Goal: Task Accomplishment & Management: Complete application form

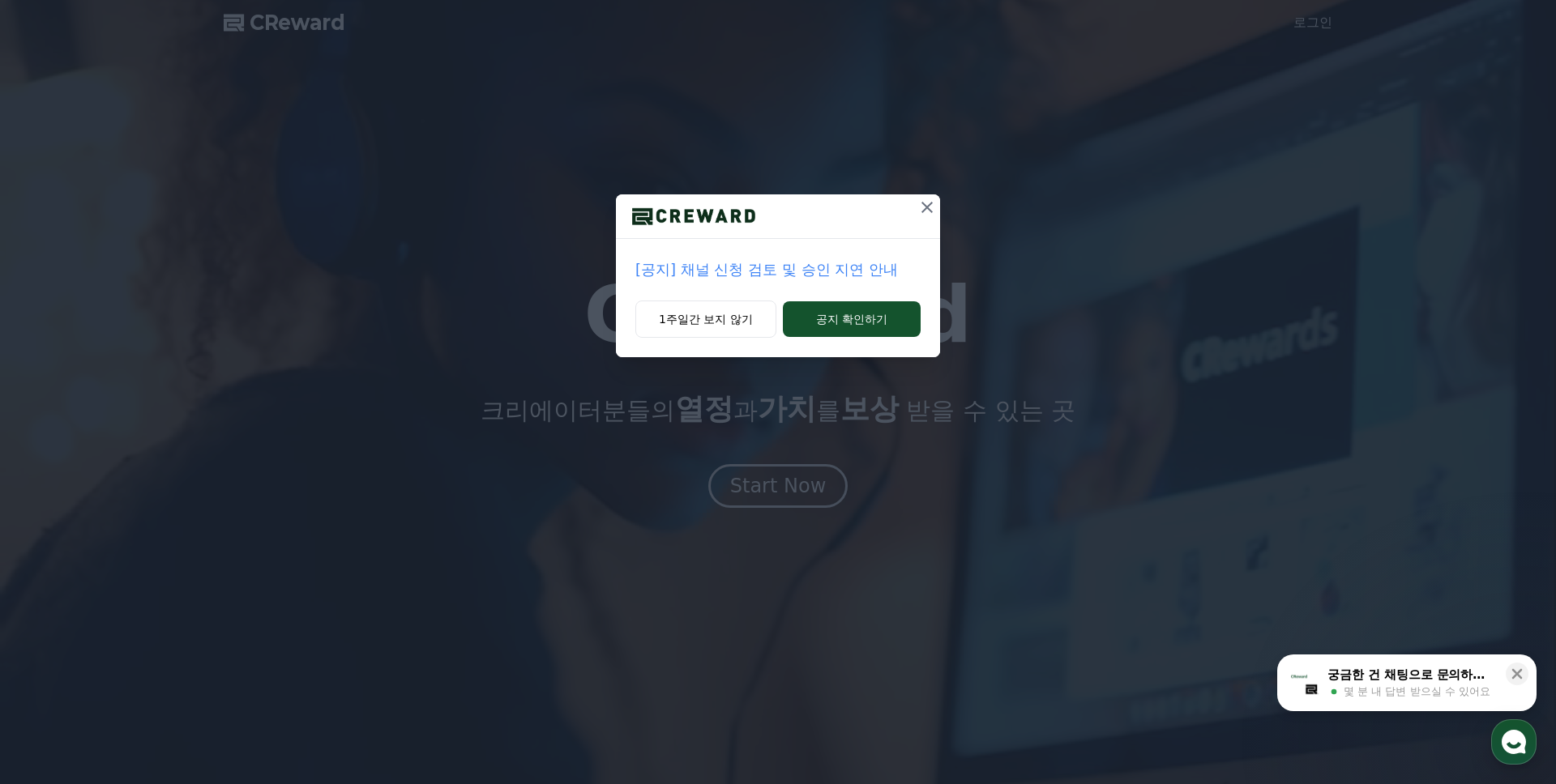
click at [945, 208] on div "[공지] 채널 신청 검토 및 승인 지연 안내 1주일간 보지 않기 공지 확인하기" at bounding box center [778, 191] width 1556 height 383
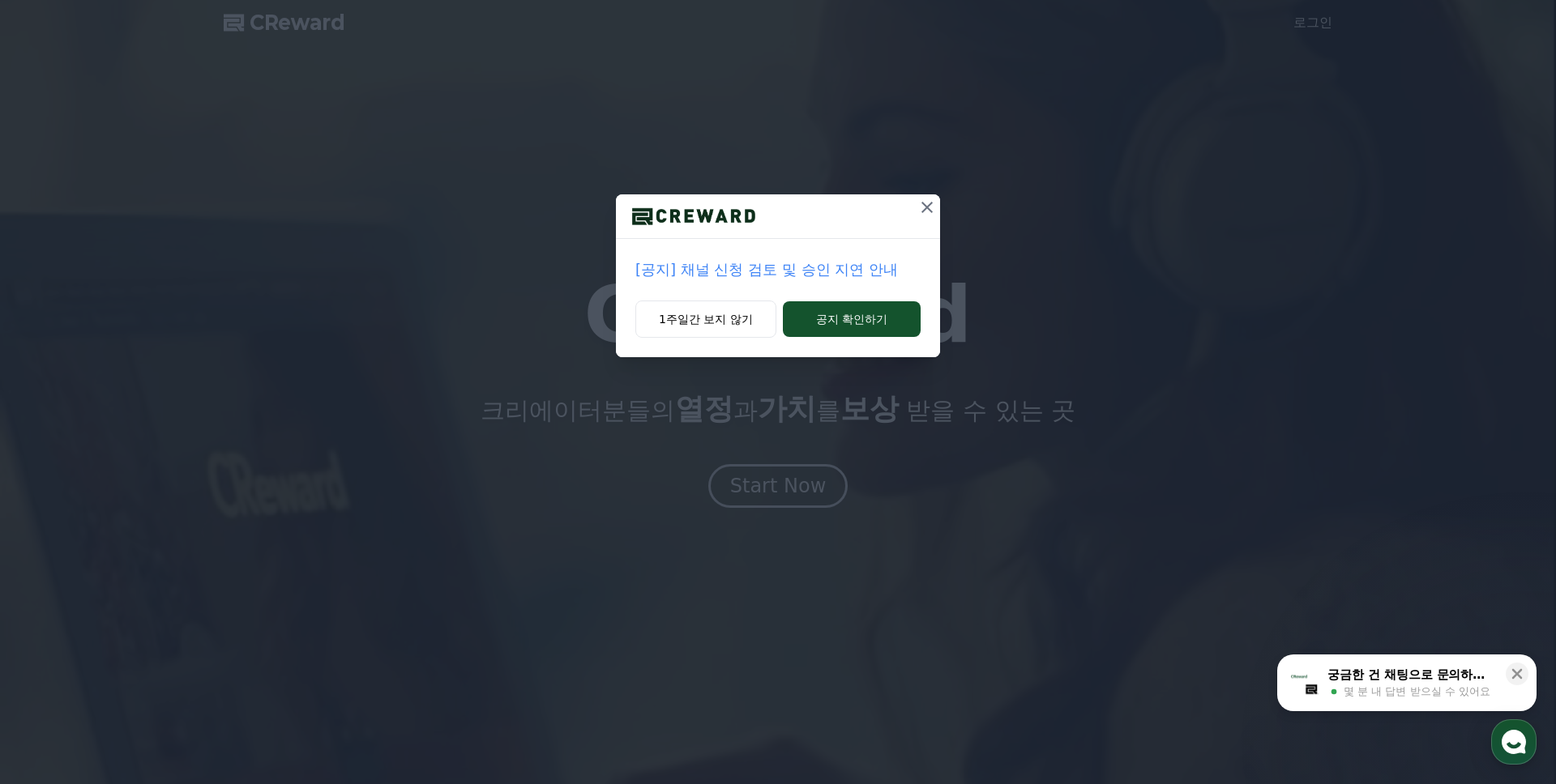
click at [926, 212] on icon at bounding box center [926, 207] width 20 height 20
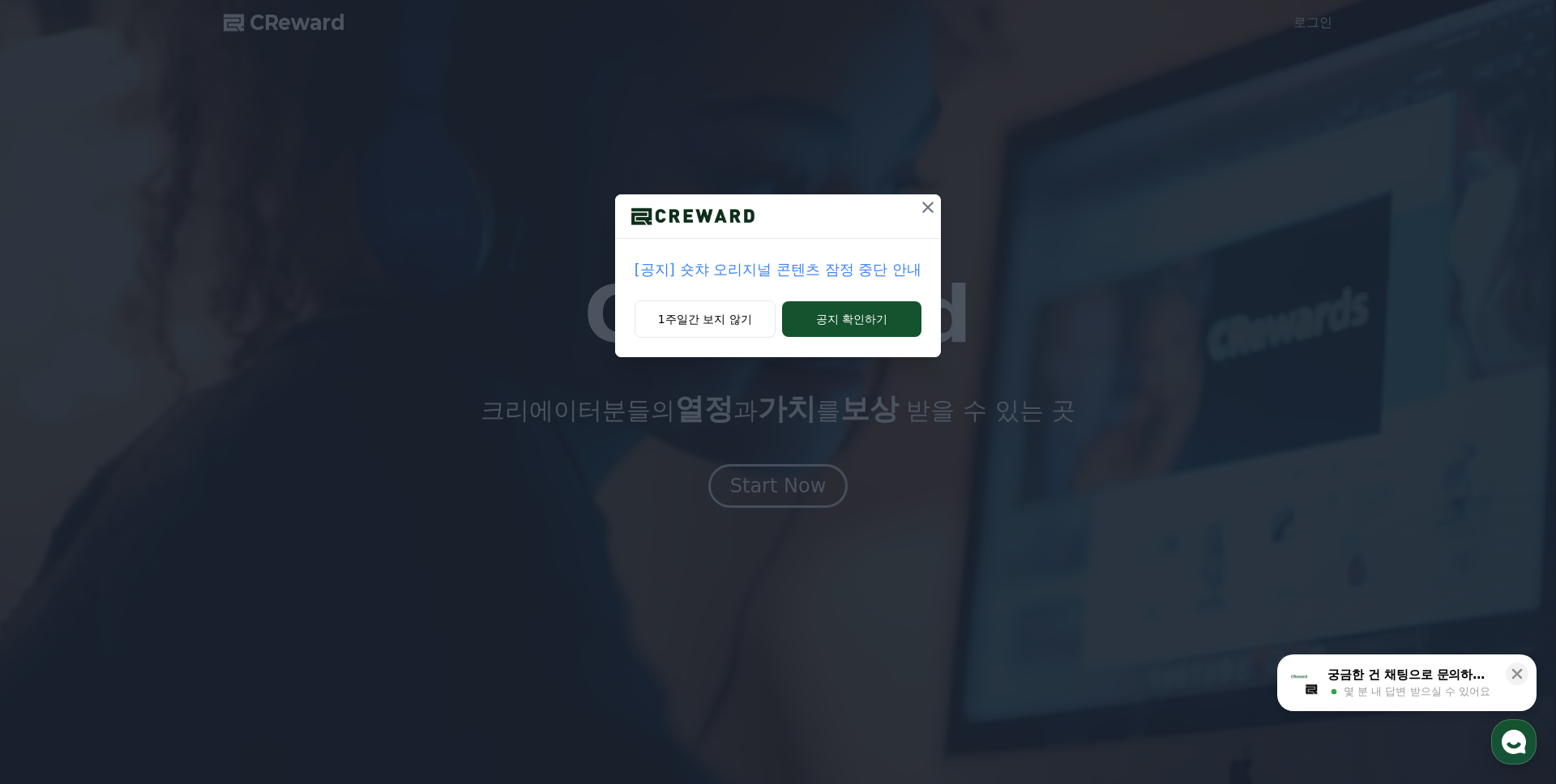
click at [923, 203] on icon at bounding box center [927, 207] width 11 height 11
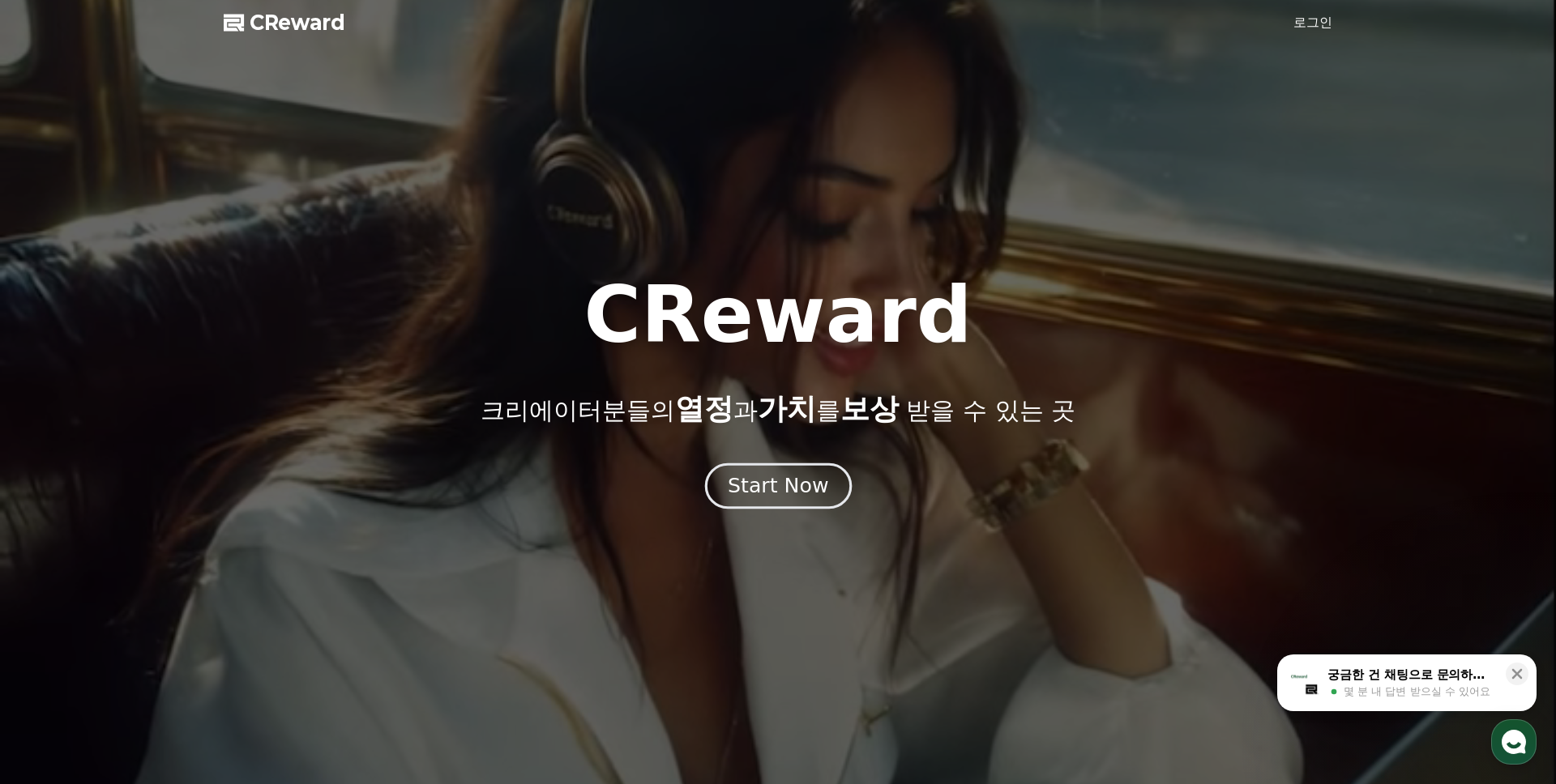
click at [784, 491] on div "Start Now" at bounding box center [777, 486] width 100 height 27
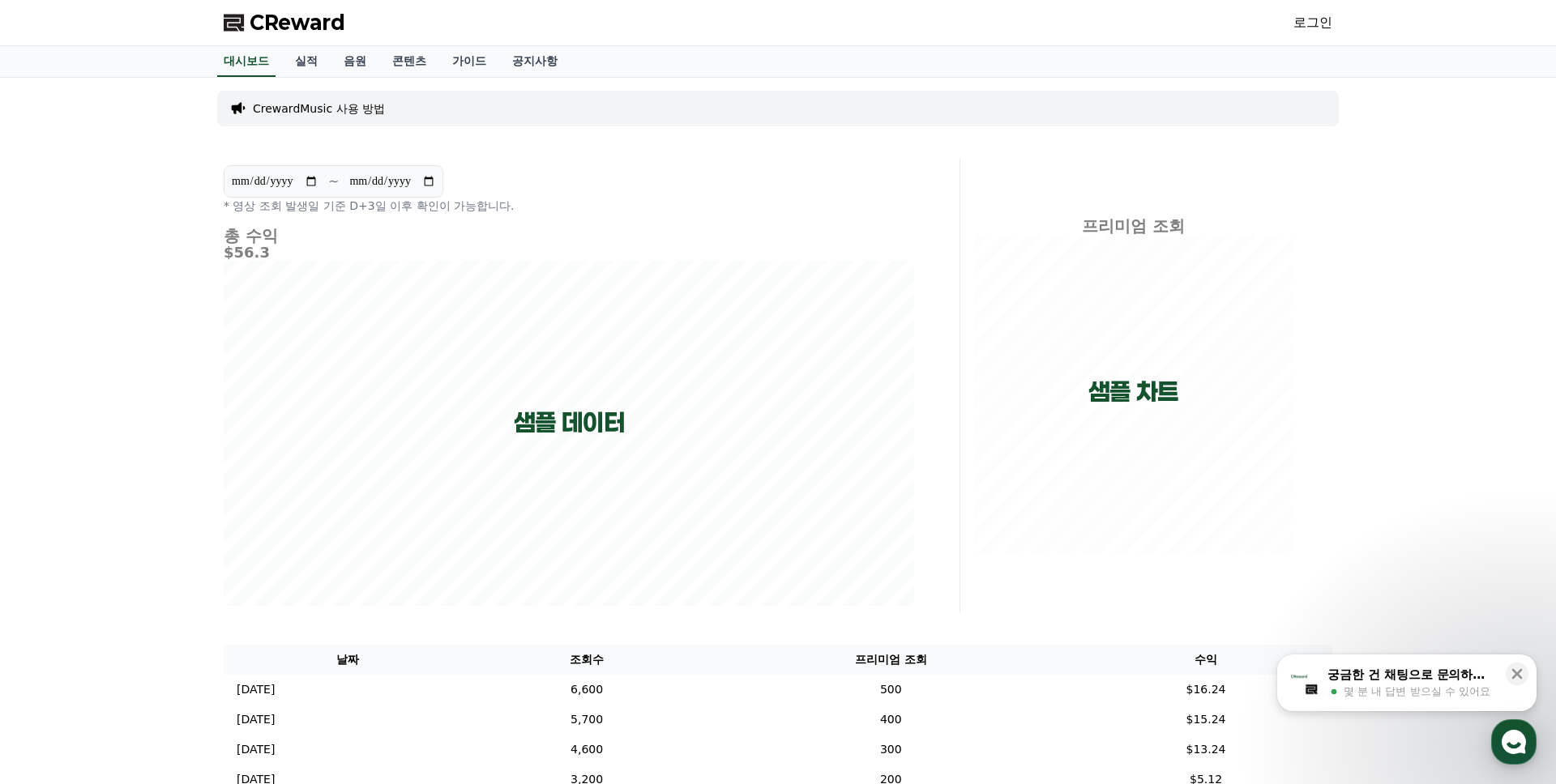
click at [1305, 22] on link "로그인" at bounding box center [1312, 22] width 39 height 20
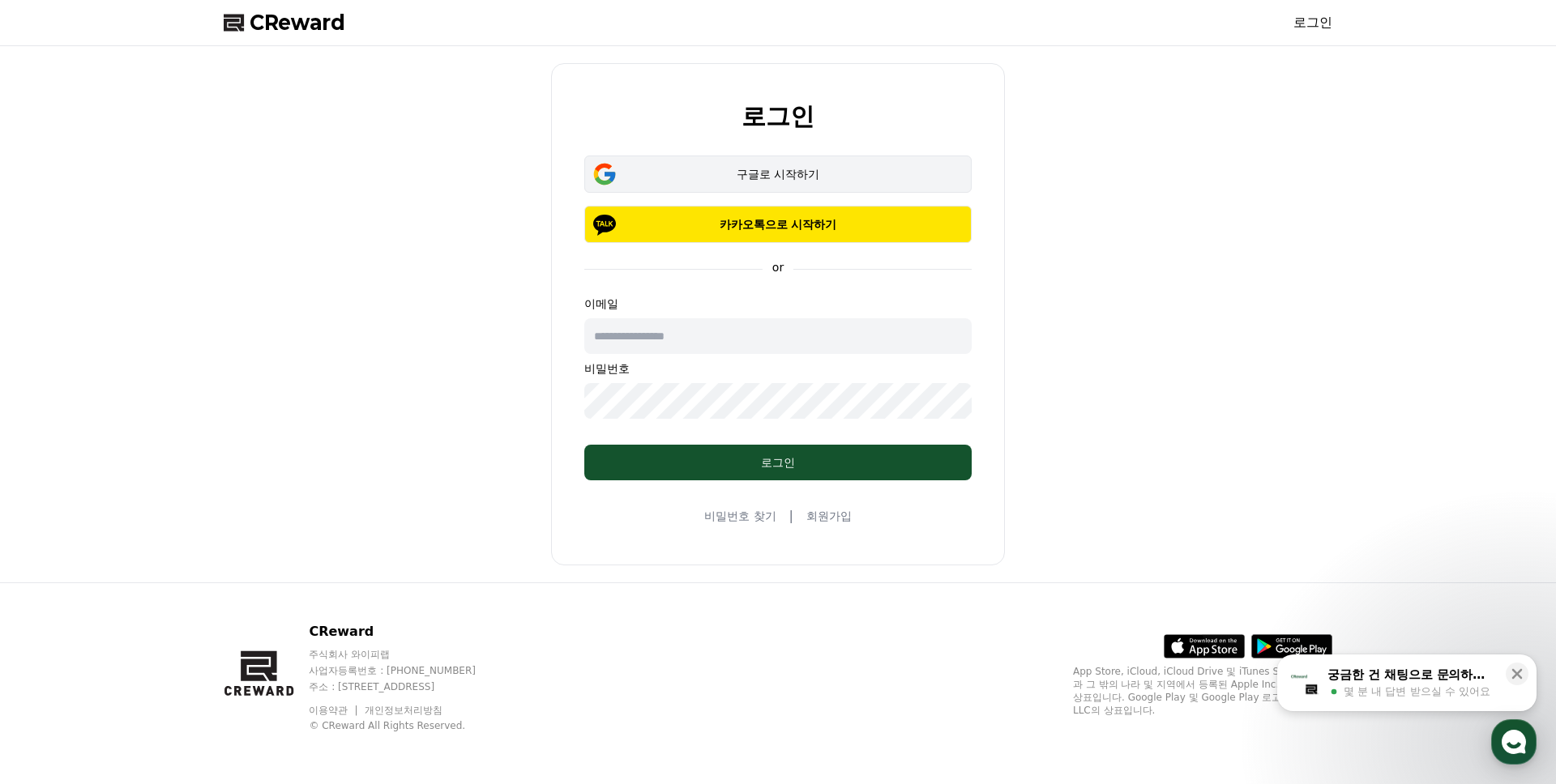
click at [784, 163] on button "구글로 시작하기" at bounding box center [777, 173] width 387 height 37
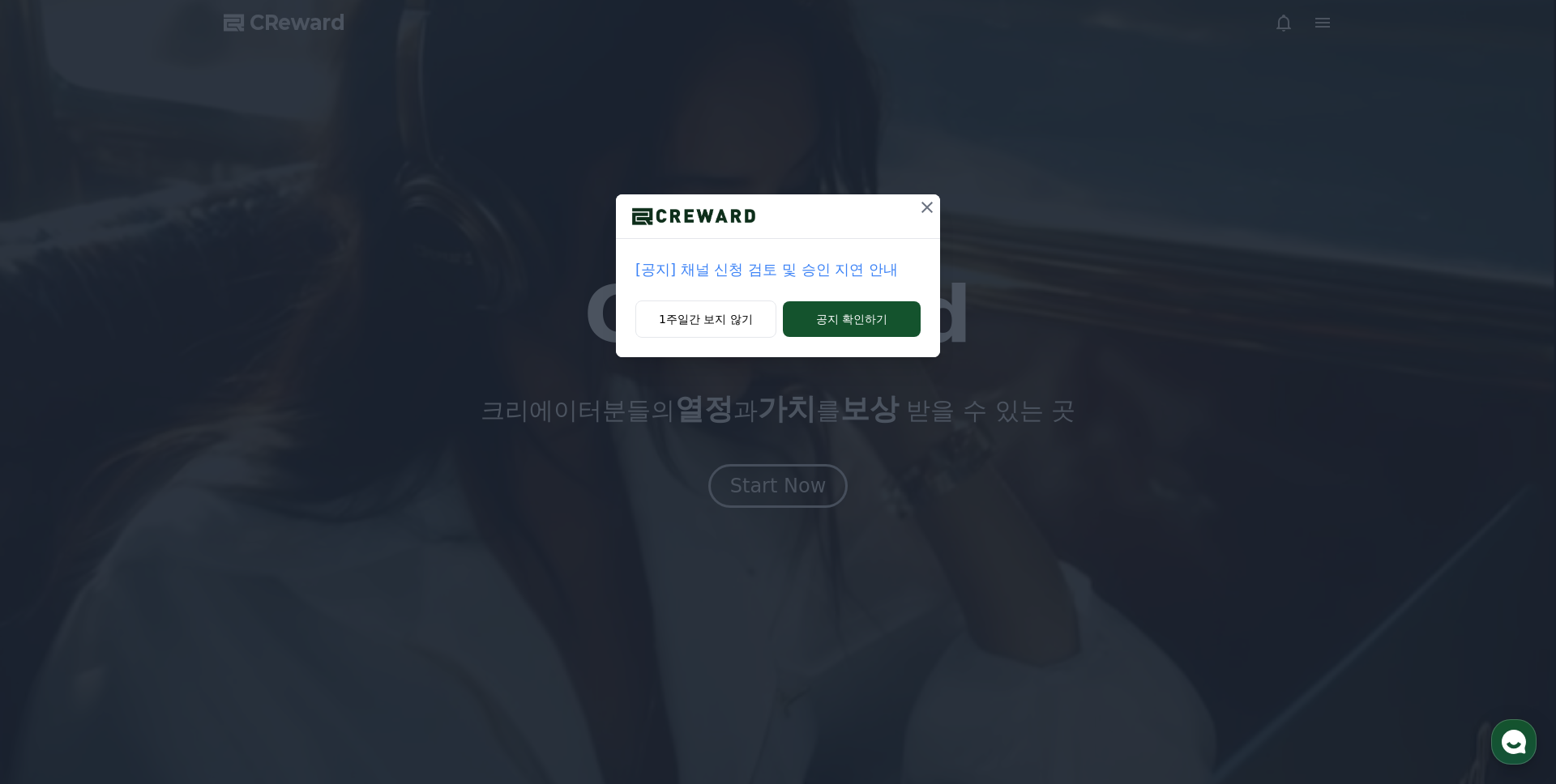
click at [928, 209] on icon at bounding box center [926, 207] width 11 height 11
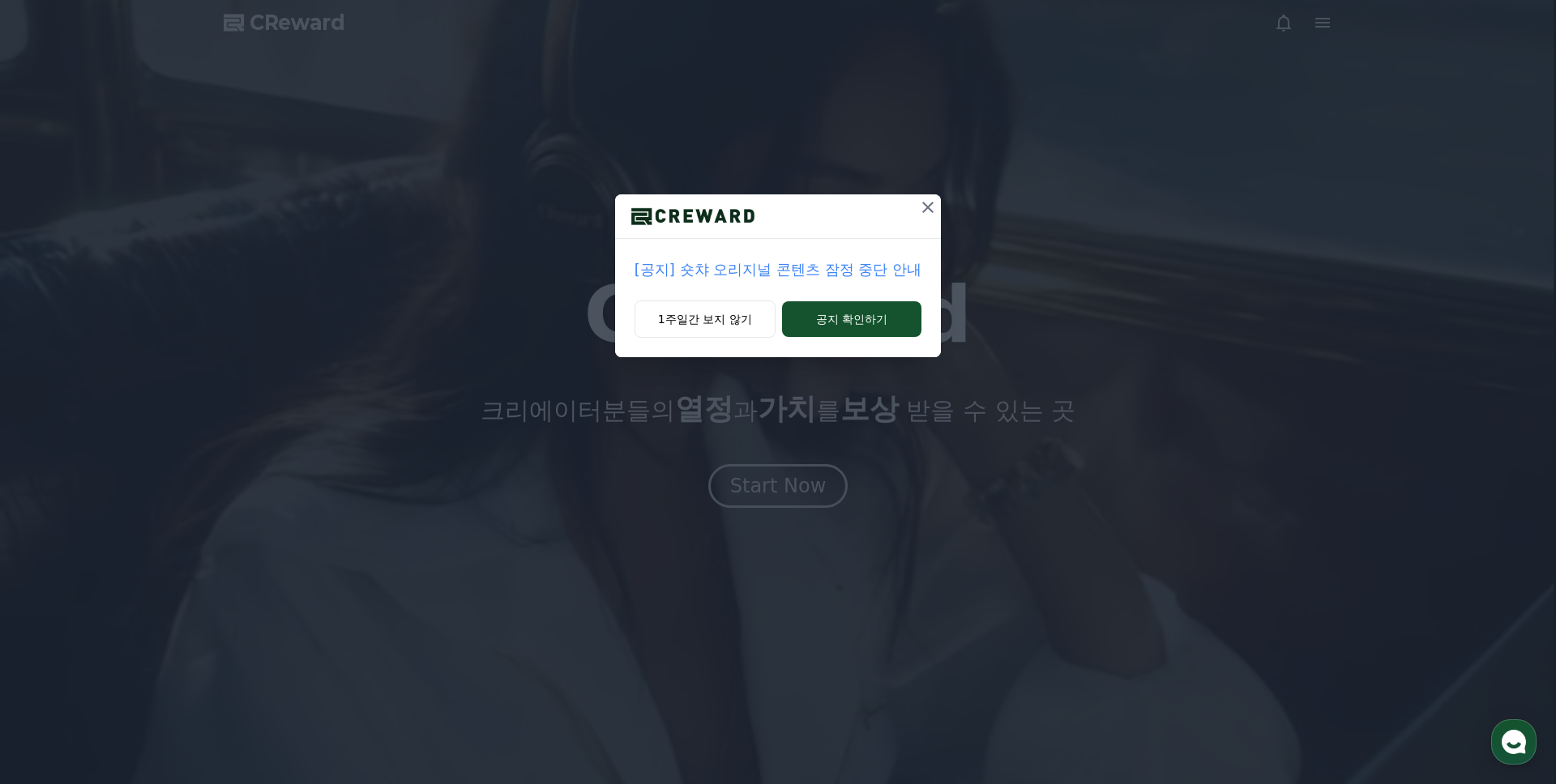
click at [811, 485] on div "[공지] 숏챠 오리지널 콘텐츠 잠정 중단 안내 1주일간 보지 않기 공지 확인하기" at bounding box center [778, 392] width 1556 height 784
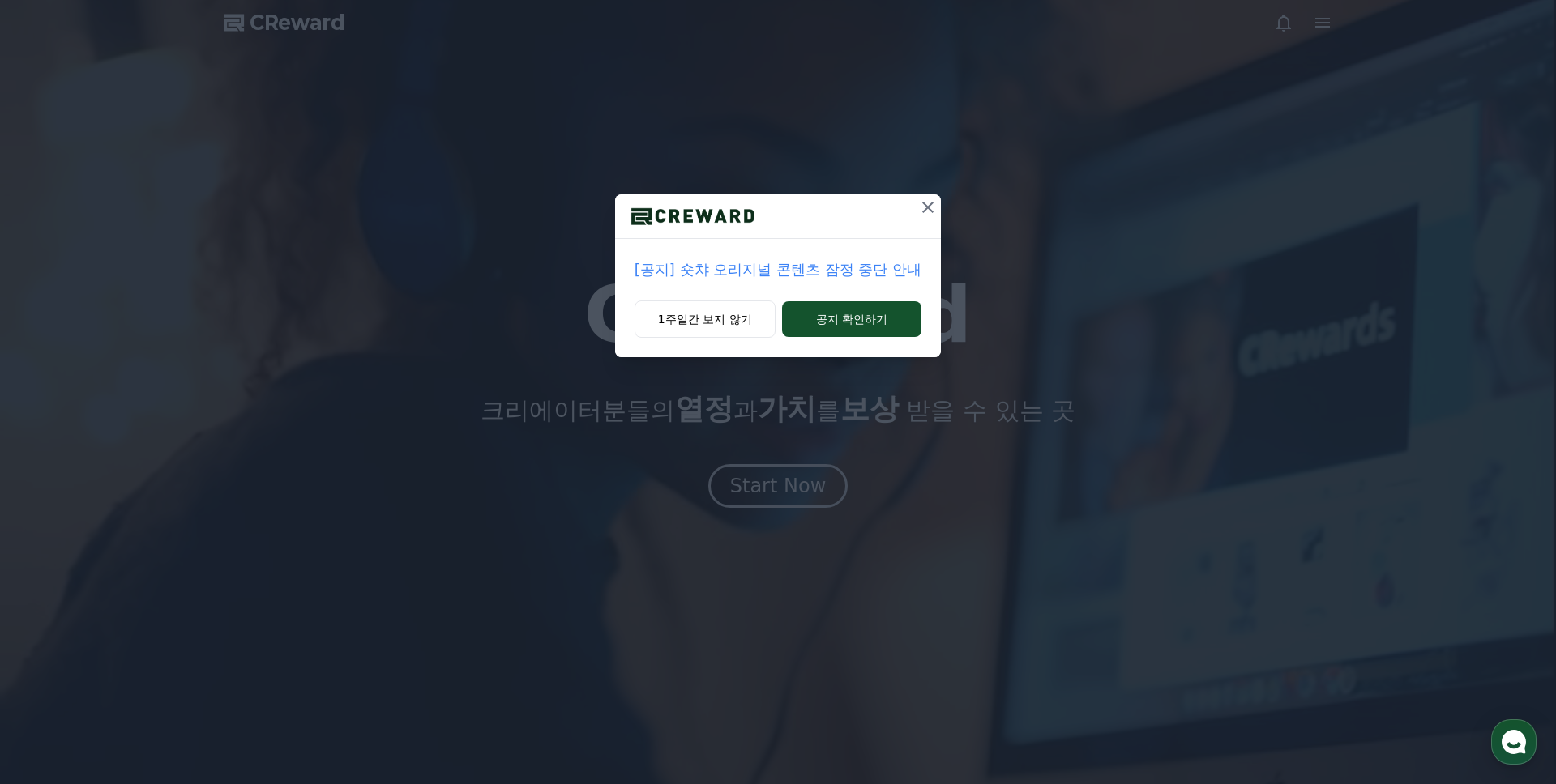
click at [924, 207] on icon at bounding box center [927, 207] width 20 height 20
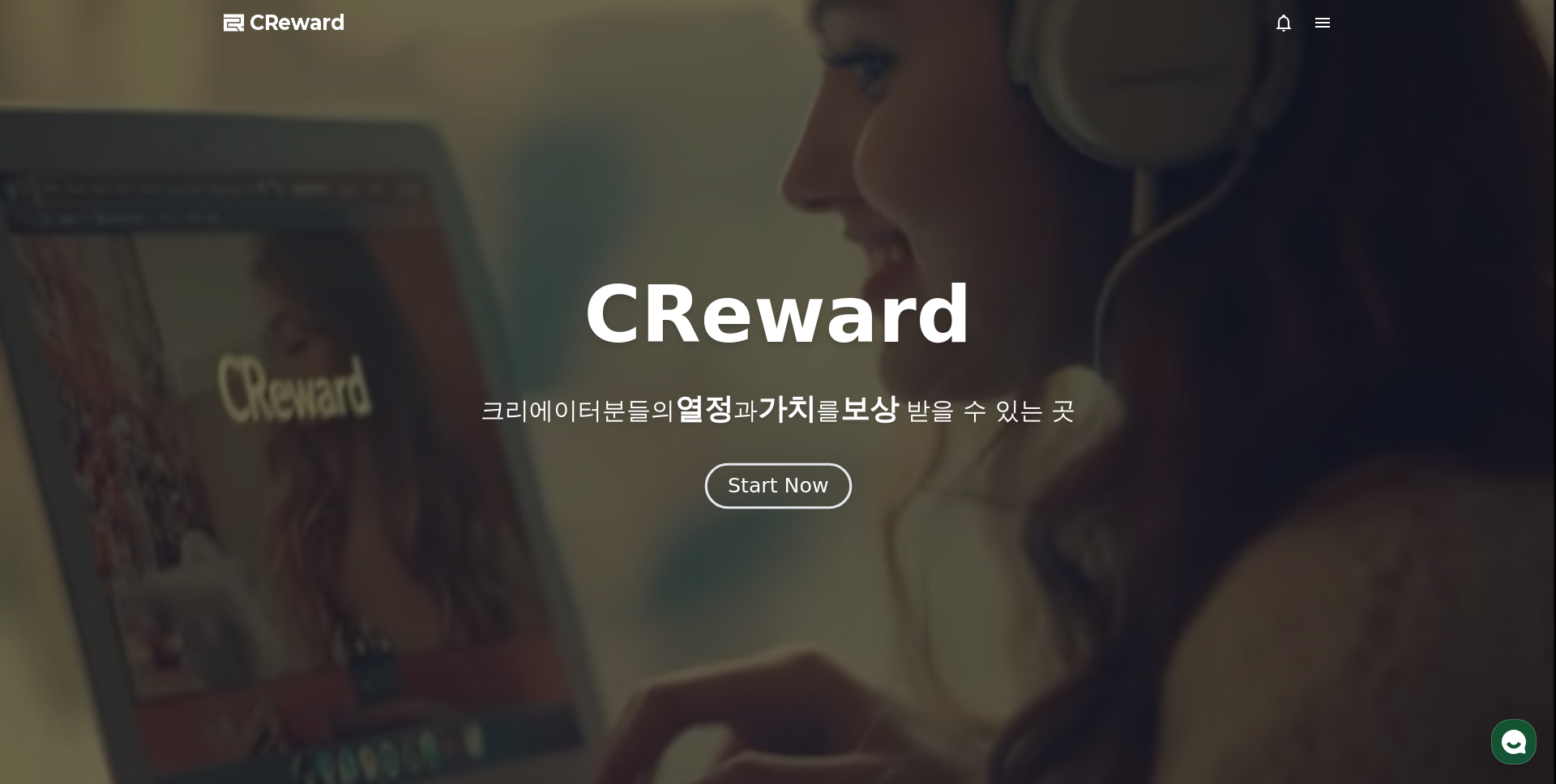
click at [773, 500] on button "Start Now" at bounding box center [777, 486] width 147 height 46
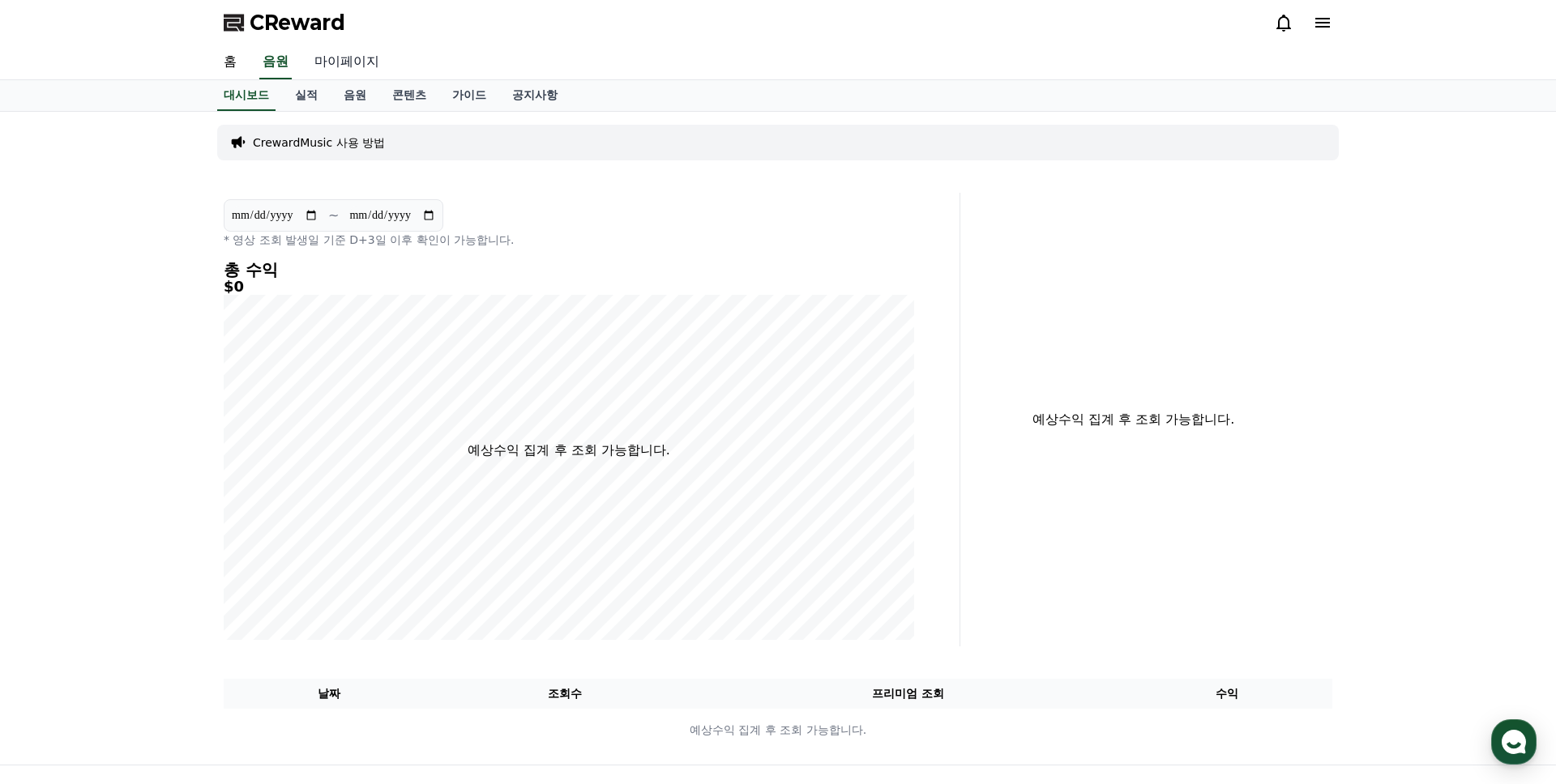
click at [317, 57] on link "마이페이지" at bounding box center [347, 63] width 91 height 34
select select "**********"
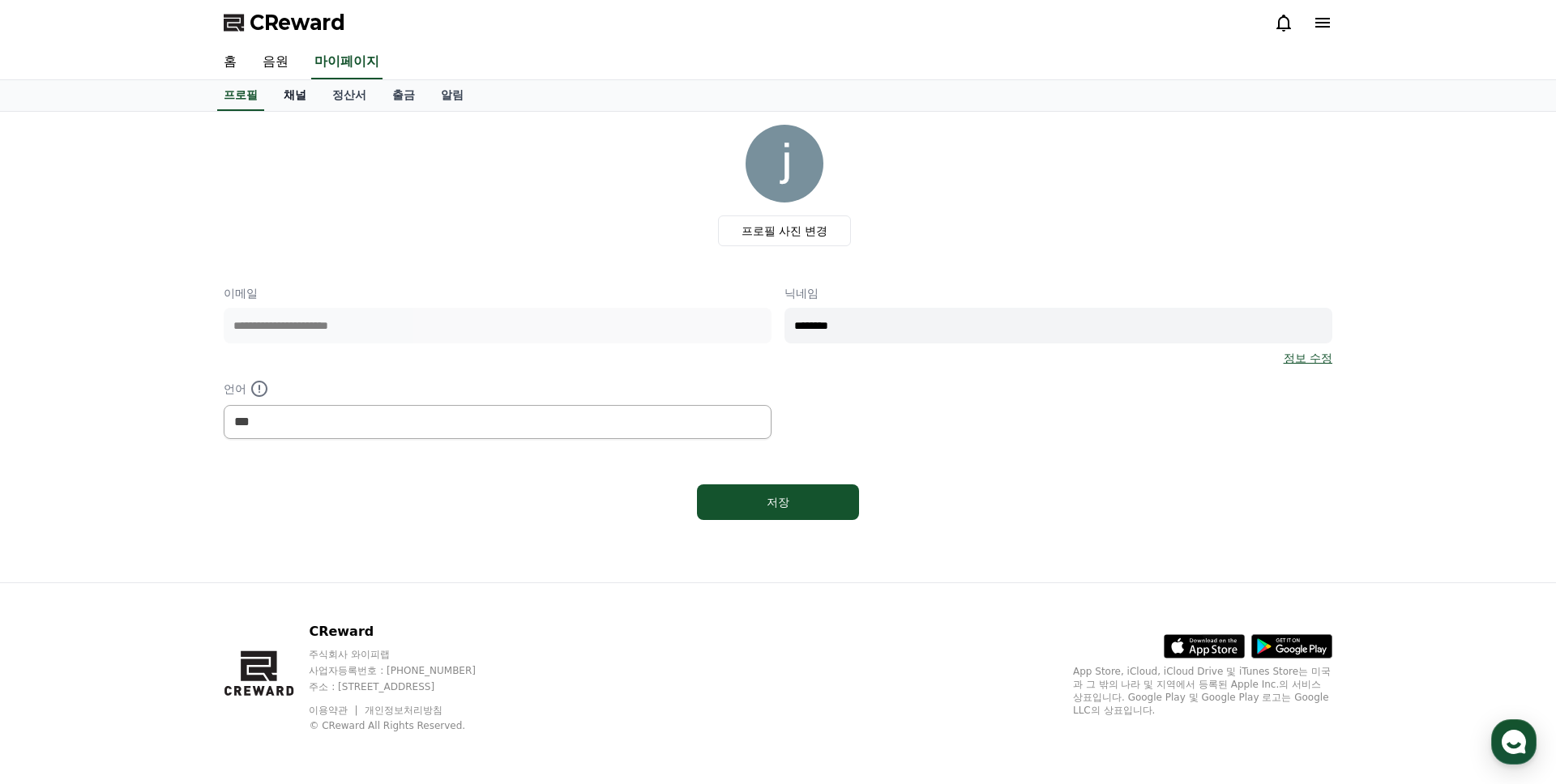
click at [297, 93] on link "채널" at bounding box center [294, 96] width 49 height 31
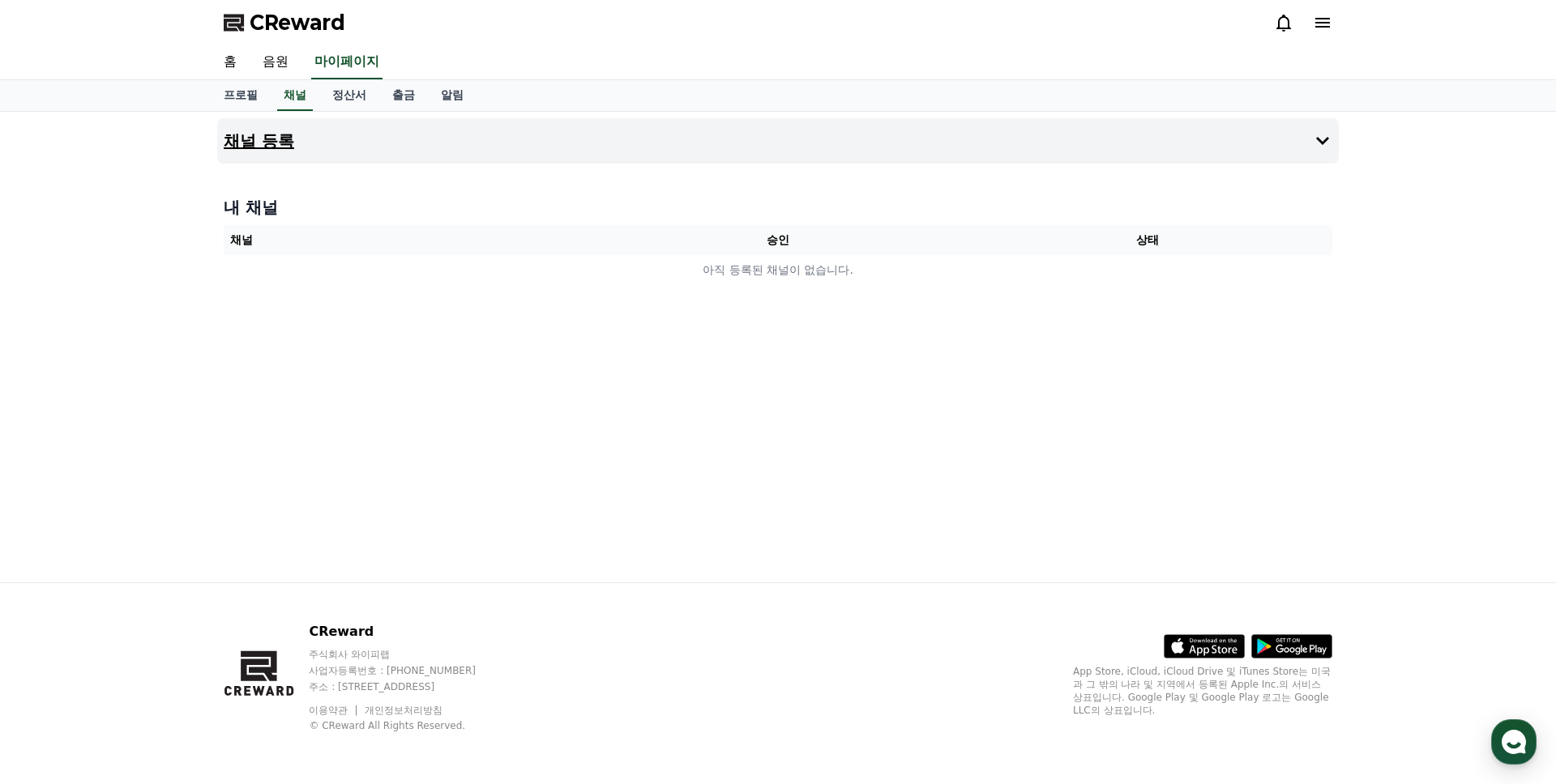
click at [500, 136] on button "채널 등록" at bounding box center [777, 141] width 1121 height 45
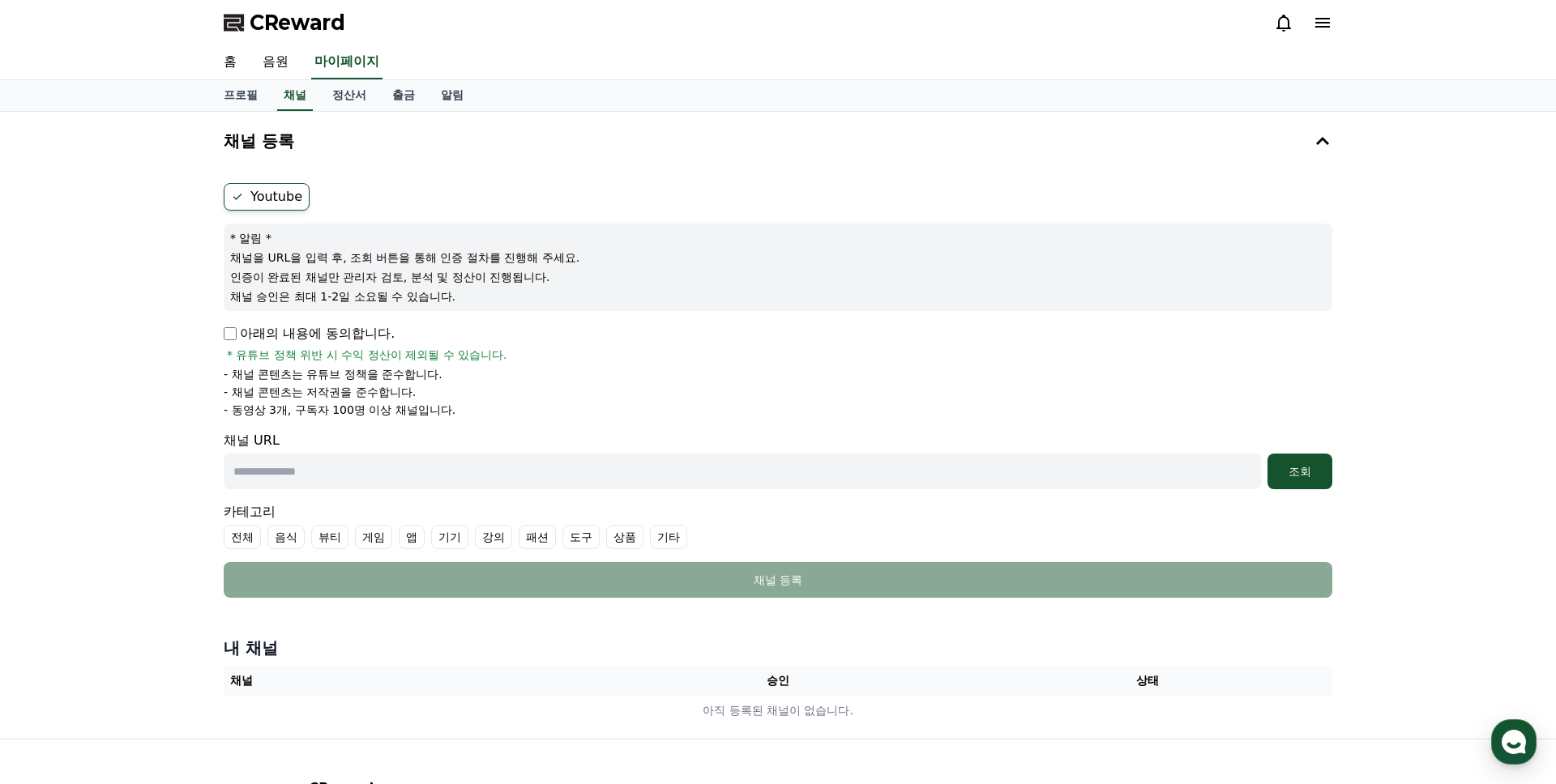
click at [274, 196] on label "Youtube" at bounding box center [267, 196] width 86 height 27
click at [273, 194] on label "Youtube" at bounding box center [267, 196] width 86 height 27
click at [1189, 464] on input "text" at bounding box center [742, 472] width 1037 height 36
click at [762, 475] on input "text" at bounding box center [742, 472] width 1037 height 36
paste input "**********"
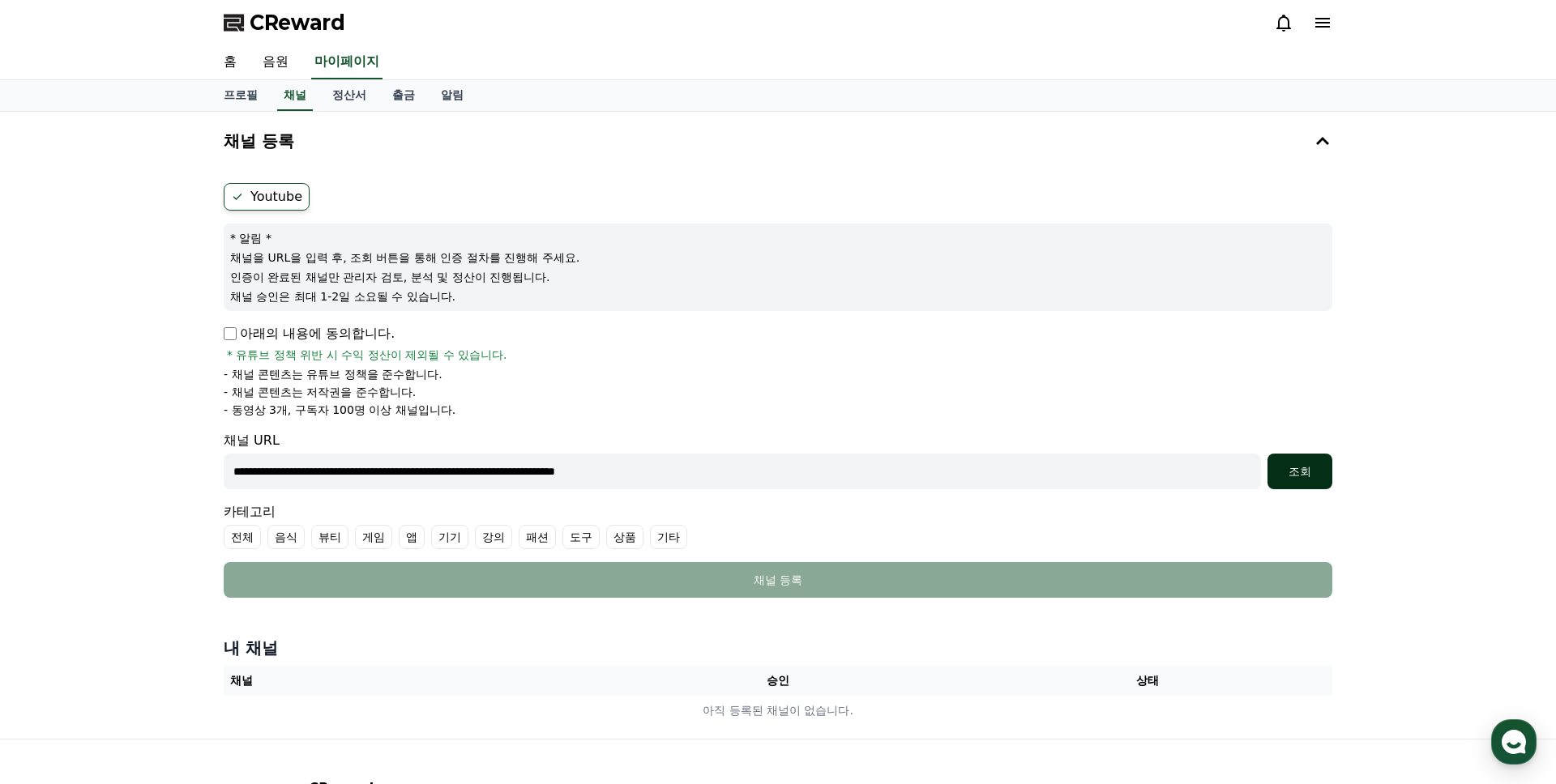
type input "**********"
click at [1330, 471] on button "조회" at bounding box center [1300, 472] width 65 height 36
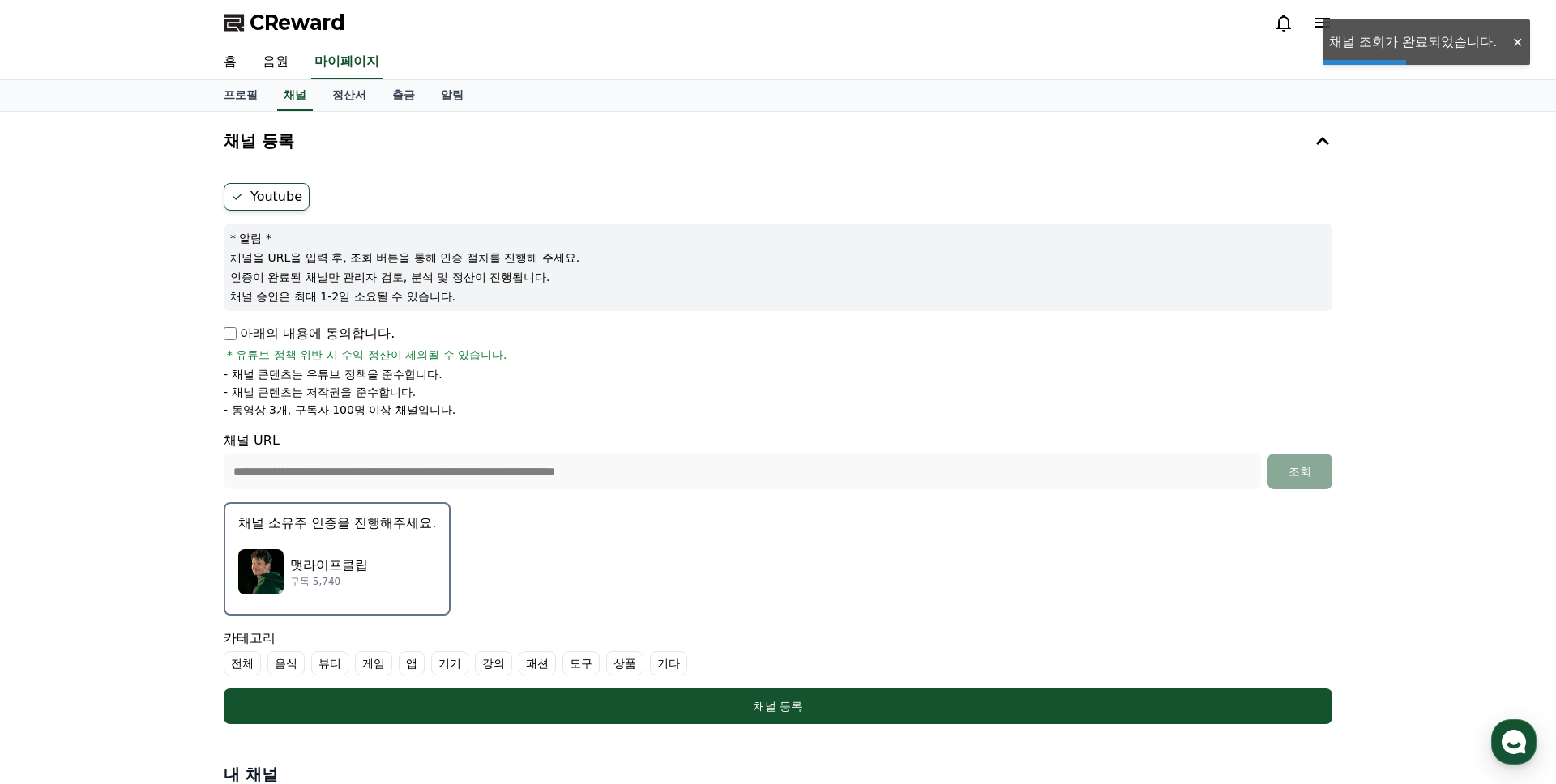
click at [371, 537] on button "채널 소유주 인증을 진행해주세요. 맷라이프클립 구독 5,740" at bounding box center [337, 559] width 226 height 113
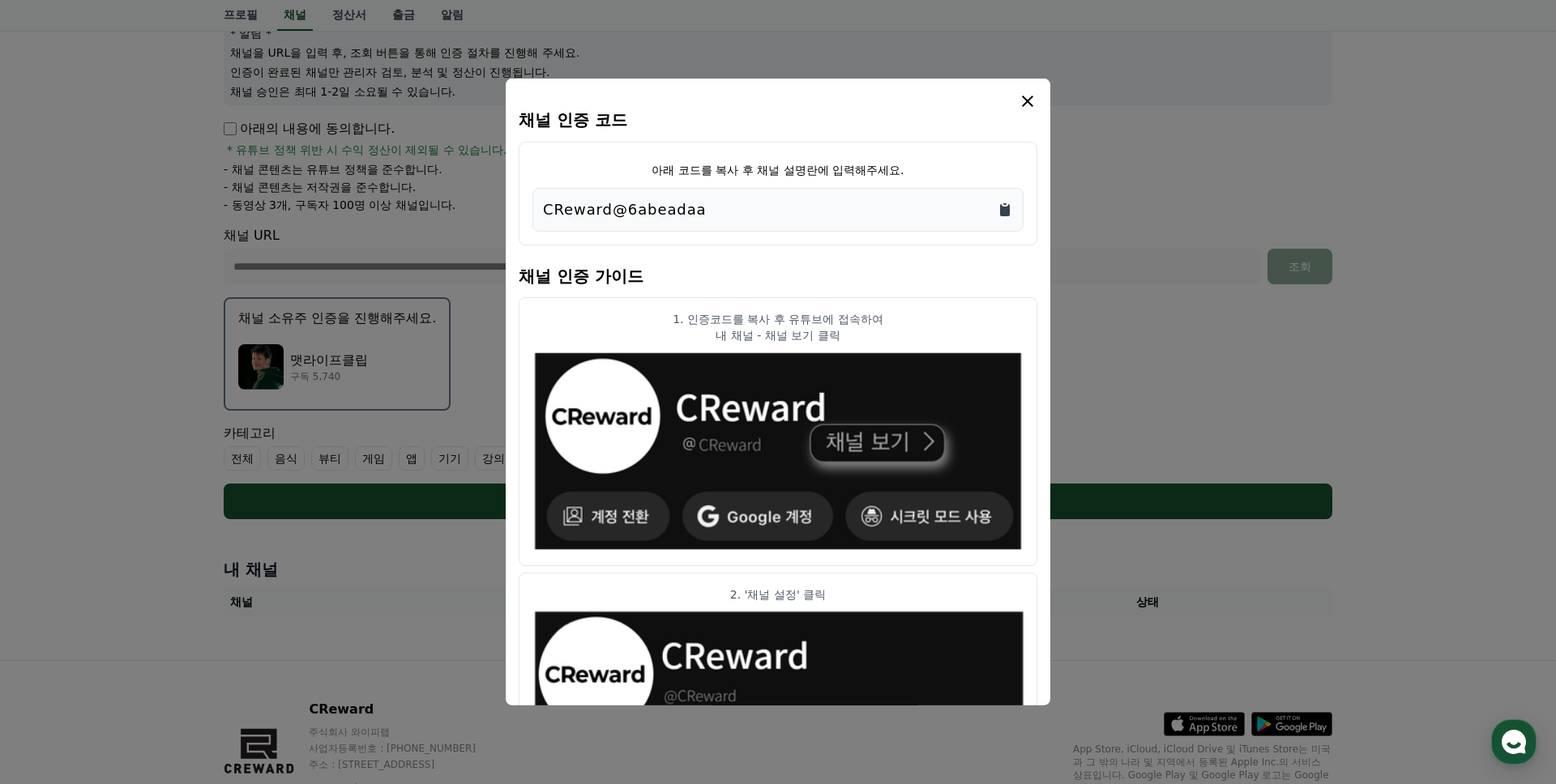
click at [1003, 211] on icon "Copy to clipboard" at bounding box center [1004, 210] width 9 height 12
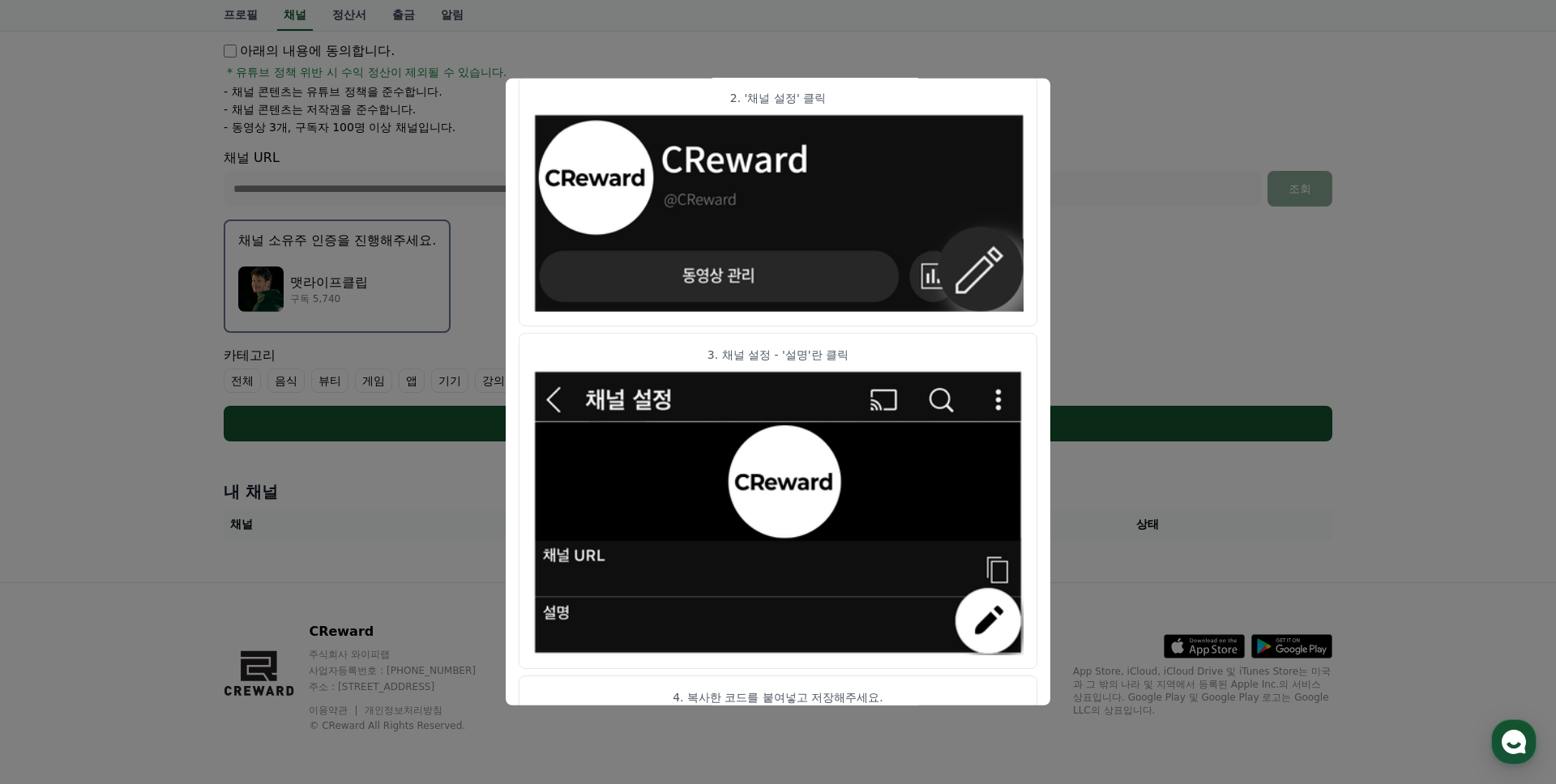
scroll to position [499, 0]
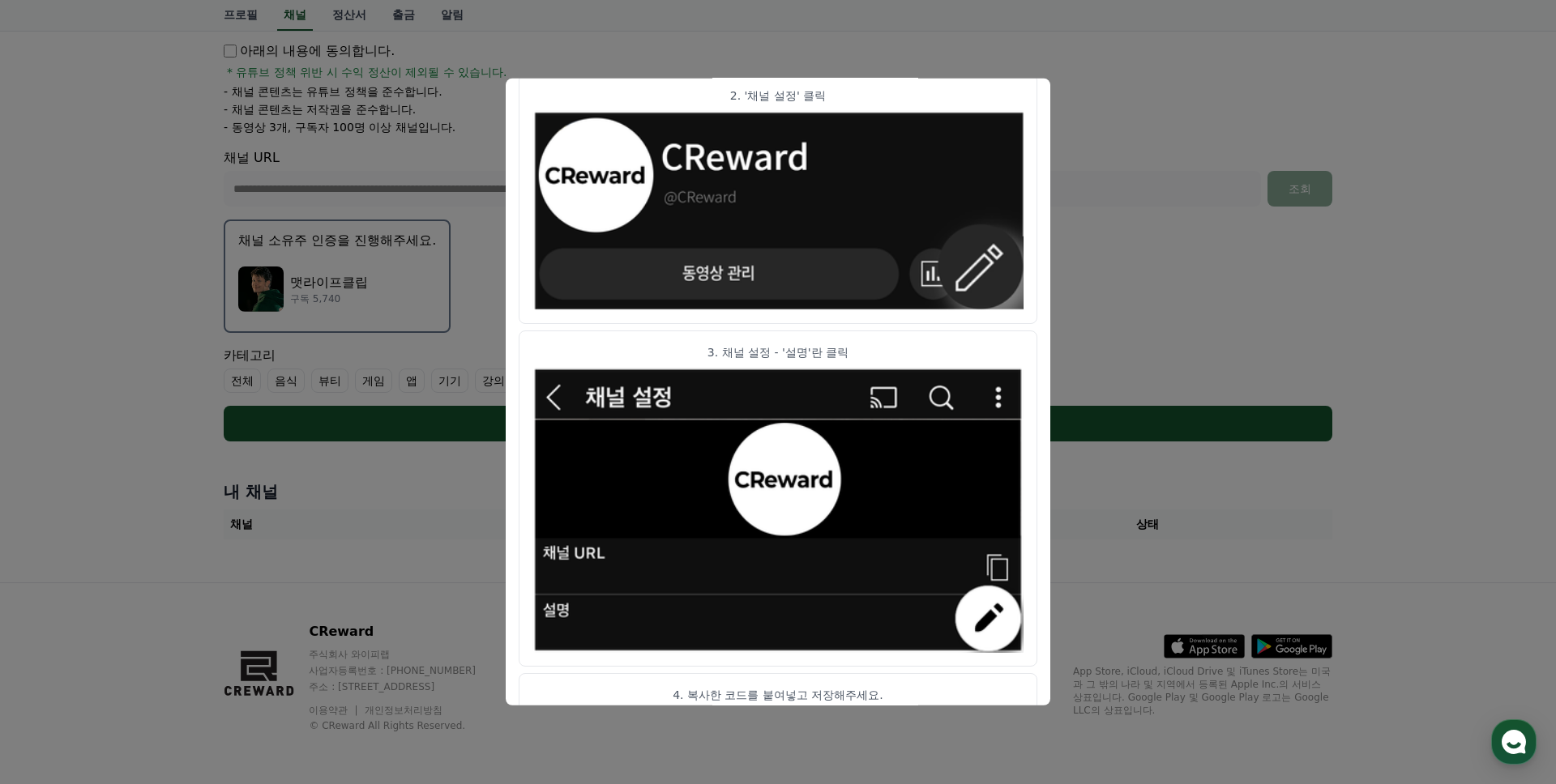
click at [139, 470] on button "close modal" at bounding box center [778, 392] width 1556 height 784
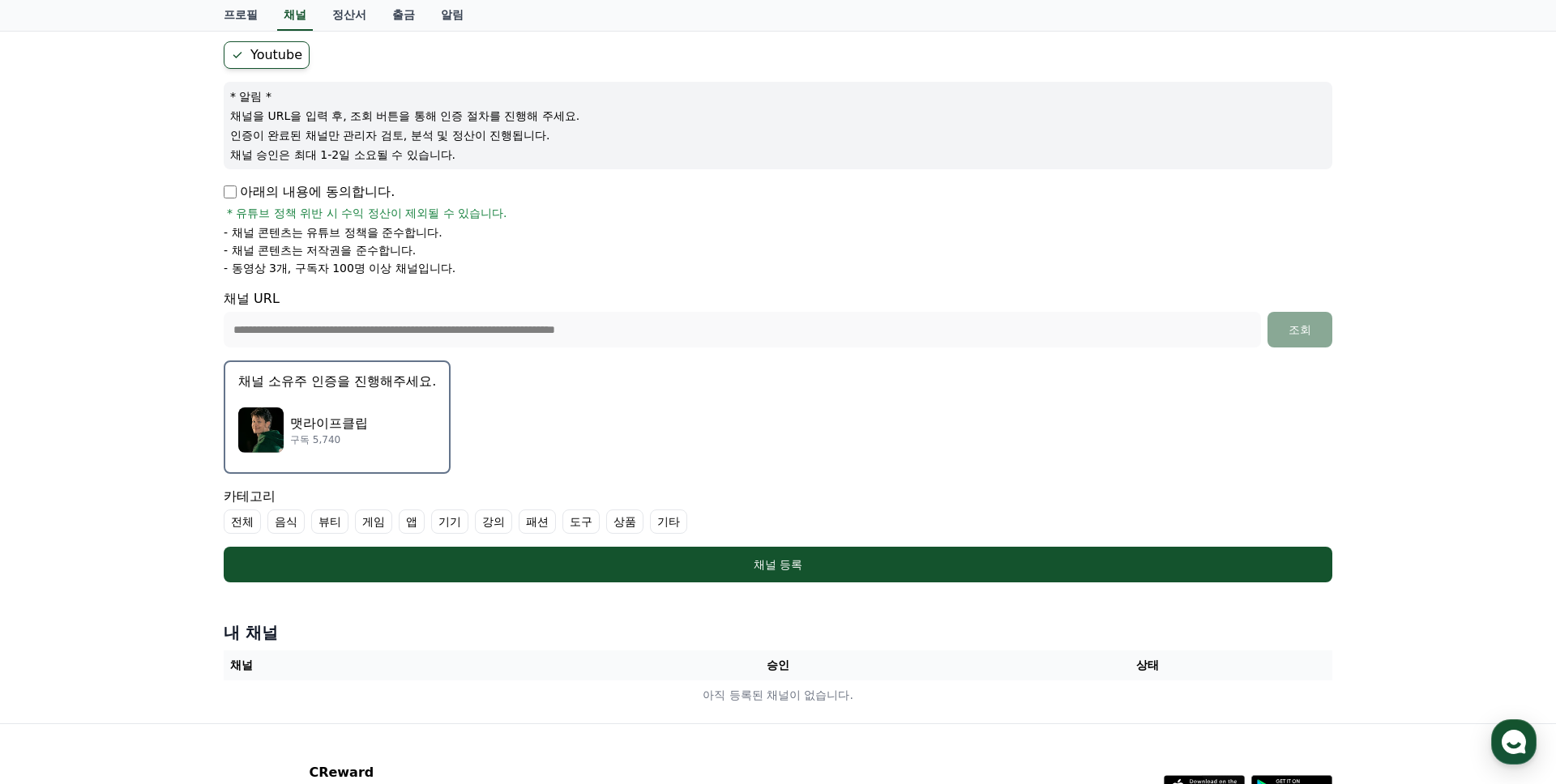
scroll to position [179, 0]
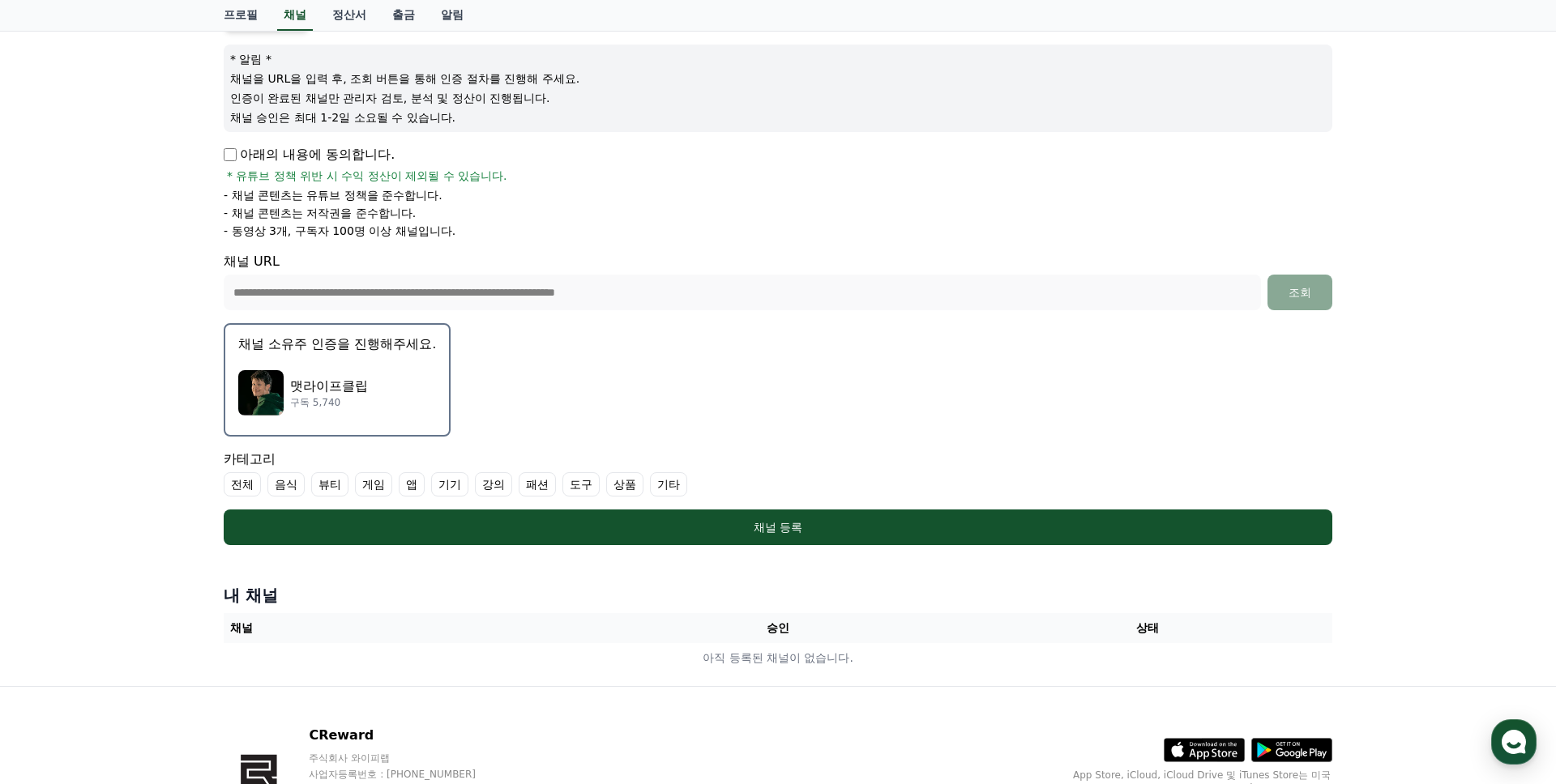
click at [370, 231] on p "- 동영상 3개, 구독자 100명 이상 채널입니다." at bounding box center [340, 231] width 232 height 16
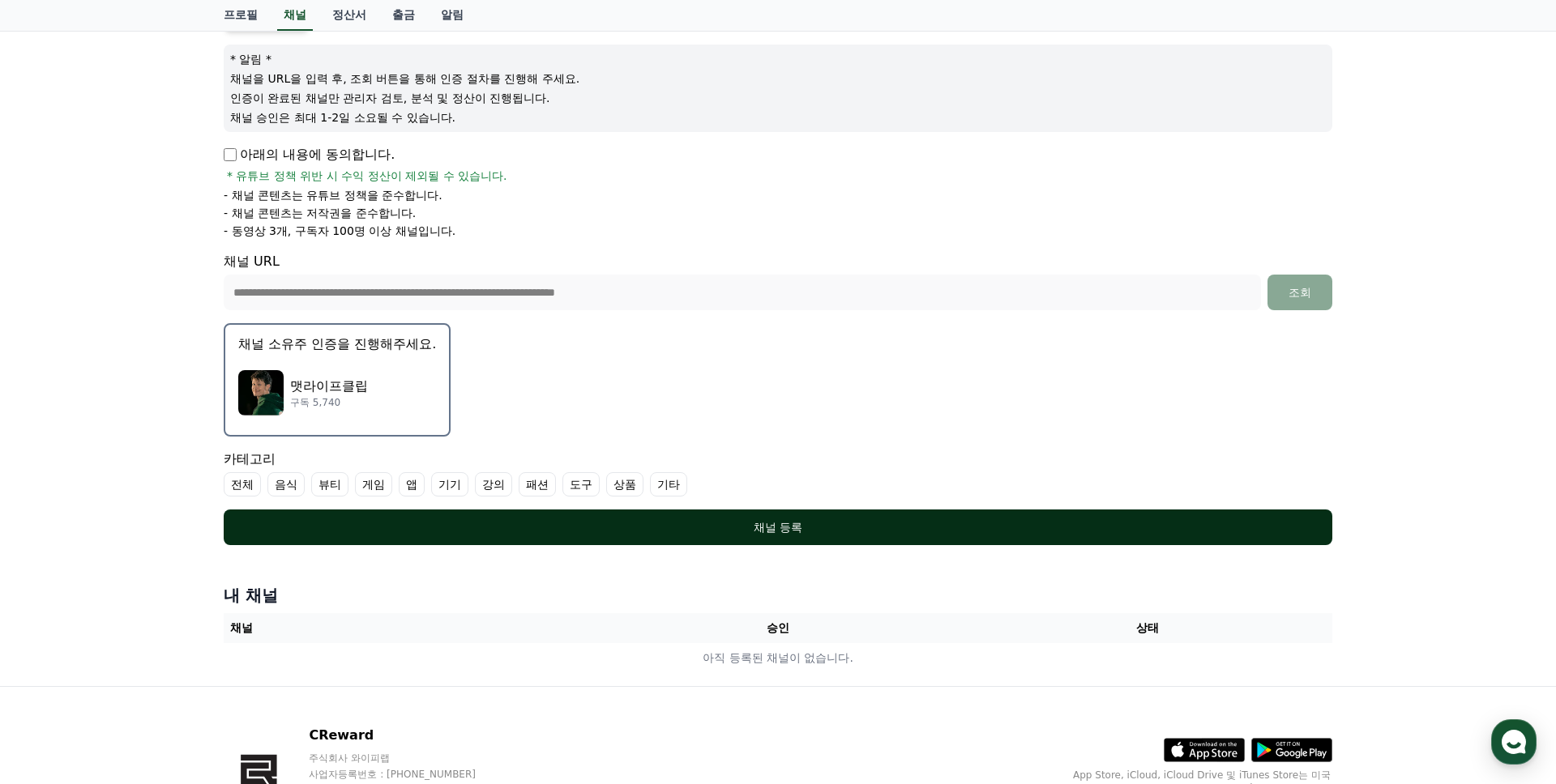
click at [535, 531] on div "채널 등록" at bounding box center [777, 527] width 1044 height 16
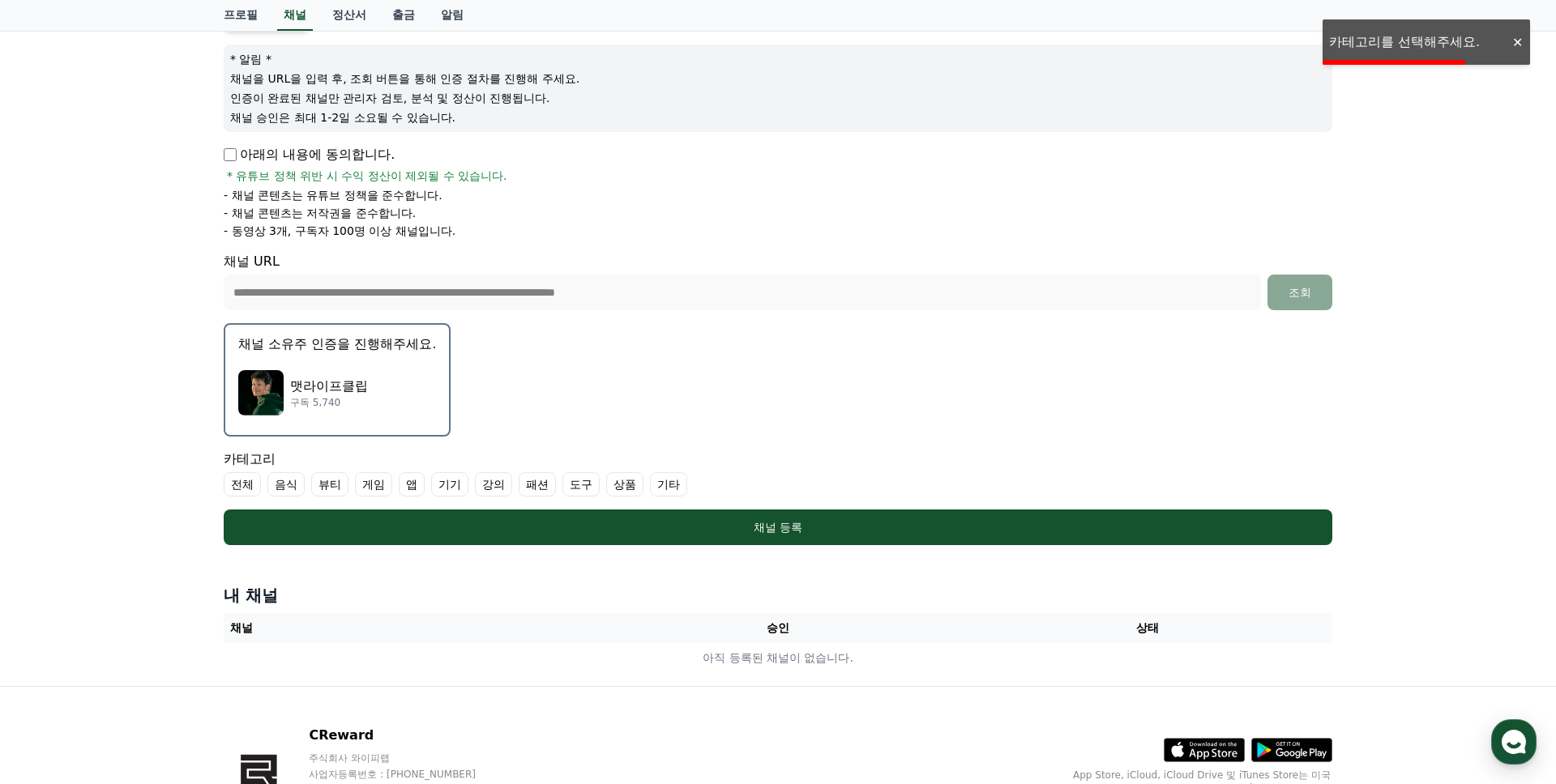
click at [1518, 35] on div at bounding box center [1517, 43] width 26 height 15
click at [650, 486] on label "기타" at bounding box center [668, 485] width 37 height 24
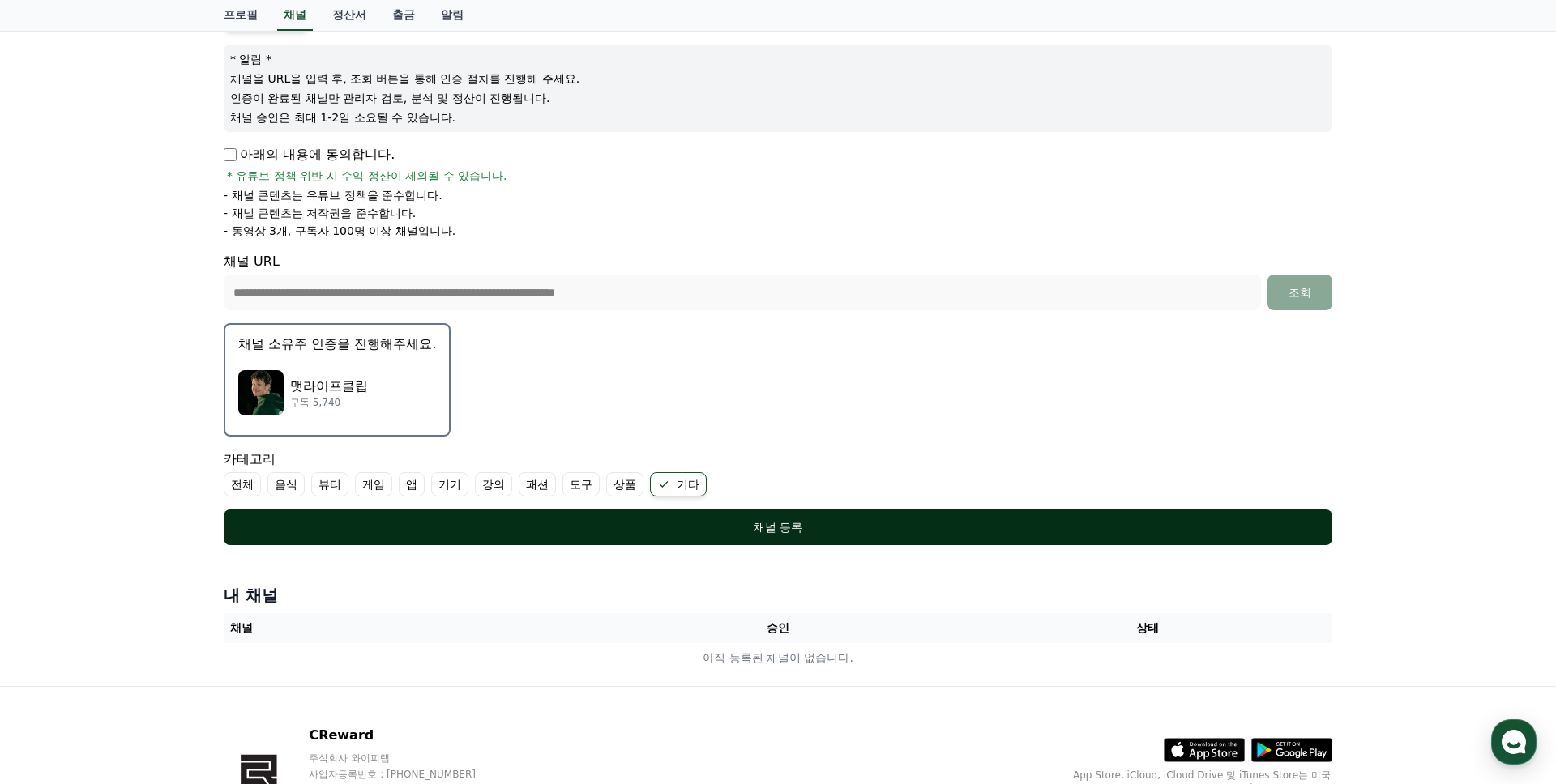
click at [629, 521] on div "채널 등록" at bounding box center [777, 527] width 1044 height 16
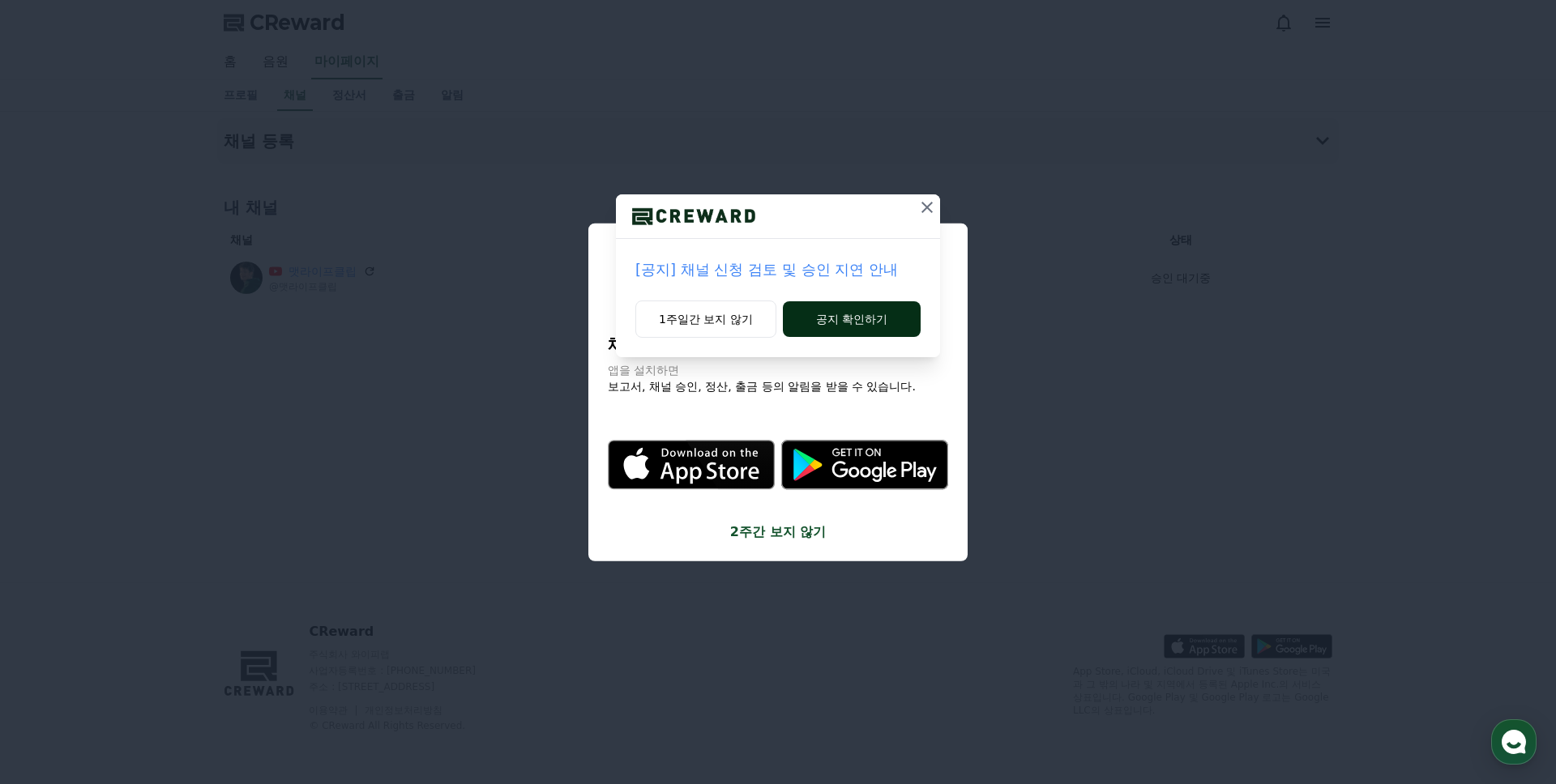
click at [820, 329] on button "공지 확인하기" at bounding box center [851, 319] width 138 height 36
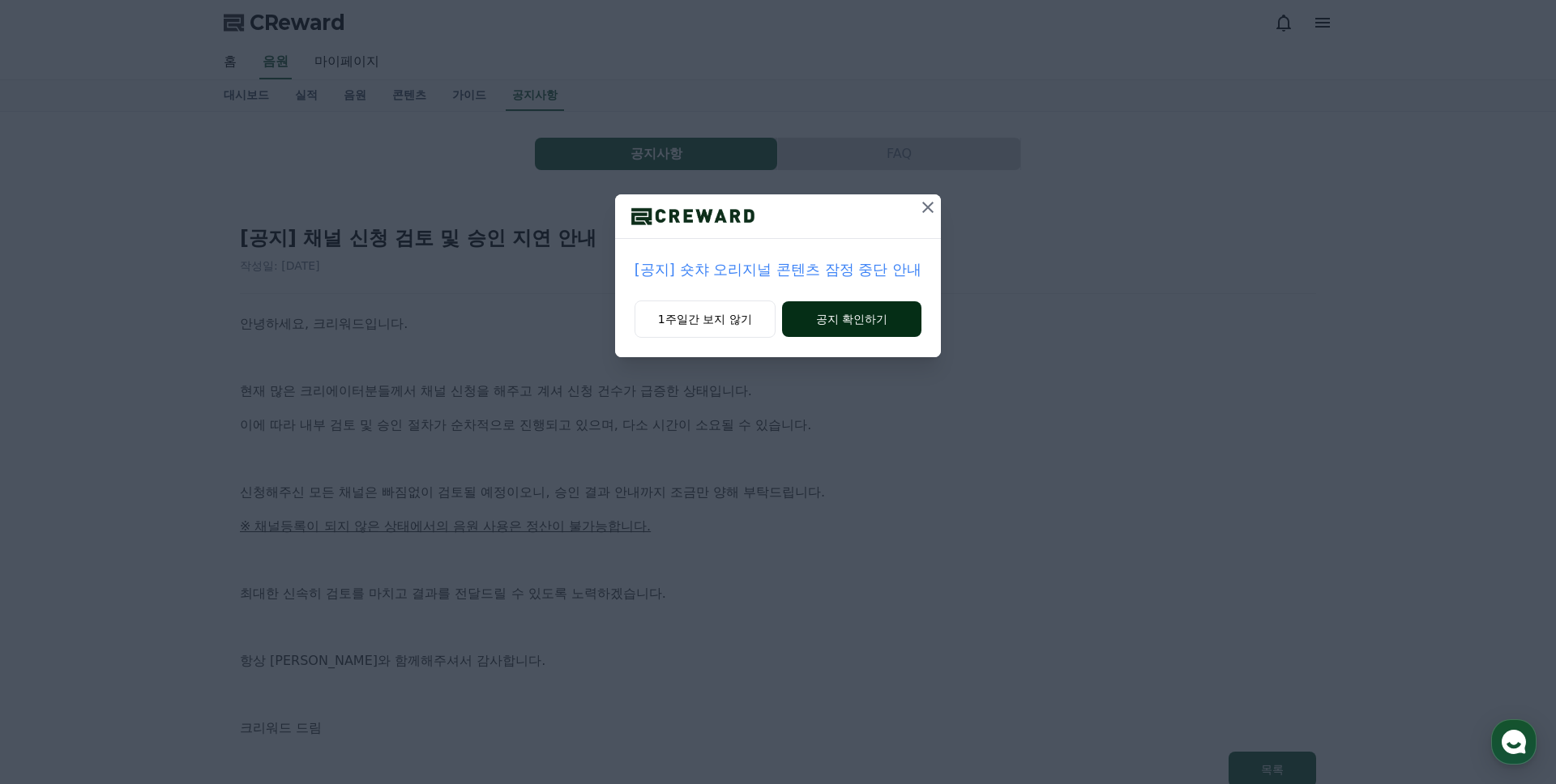
click at [841, 329] on button "공지 확인하기" at bounding box center [851, 319] width 140 height 36
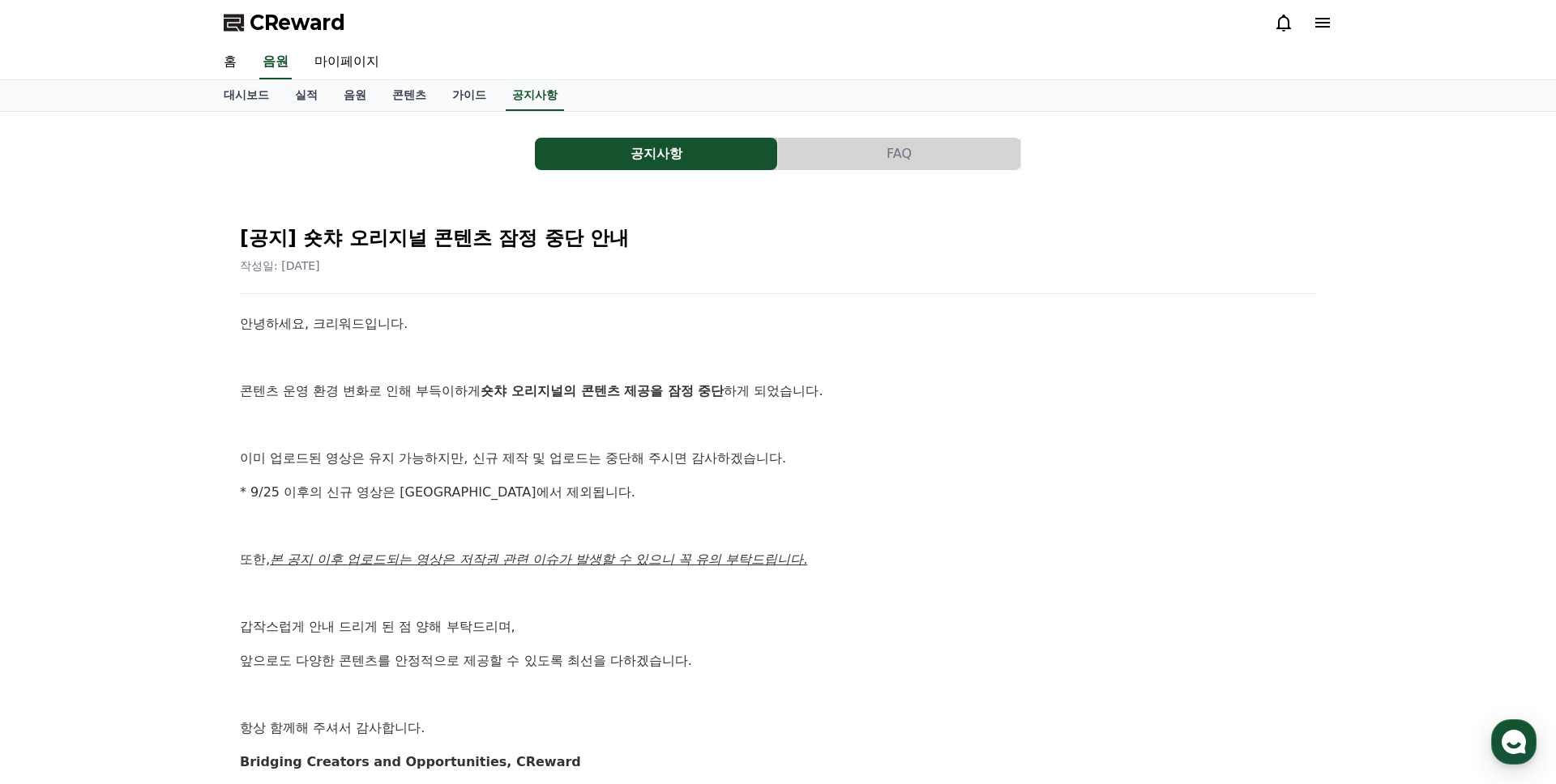
click at [452, 493] on p "* 9/25 이후의 신규 영상은 [GEOGRAPHIC_DATA]에서 제외됩니다." at bounding box center [778, 492] width 1076 height 21
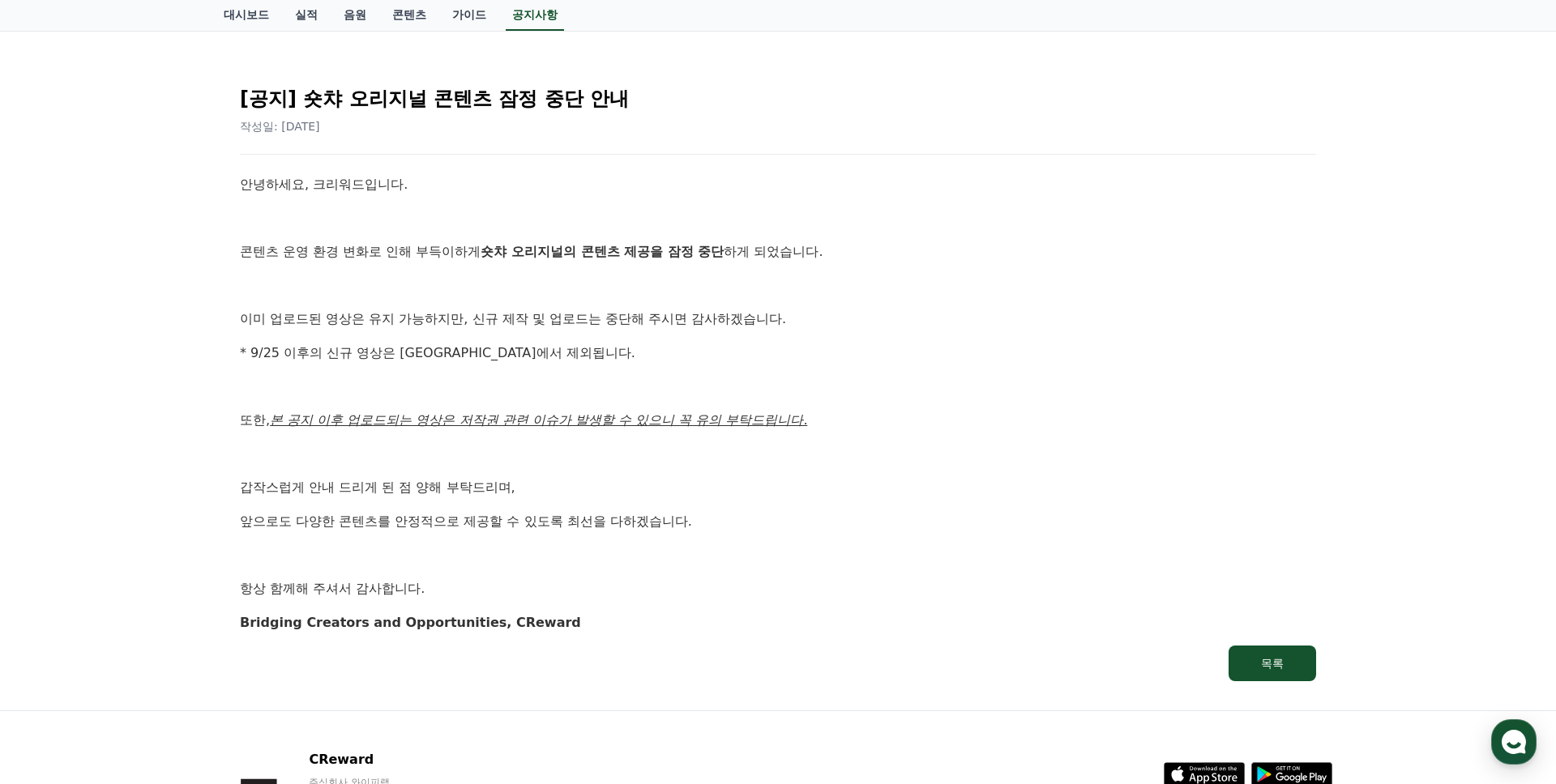
scroll to position [141, 0]
click at [353, 452] on p at bounding box center [778, 453] width 1076 height 21
click at [412, 519] on p "앞으로도 다양한 콘텐츠를 안정적으로 제공할 수 있도록 최선을 다하겠습니다." at bounding box center [778, 520] width 1076 height 21
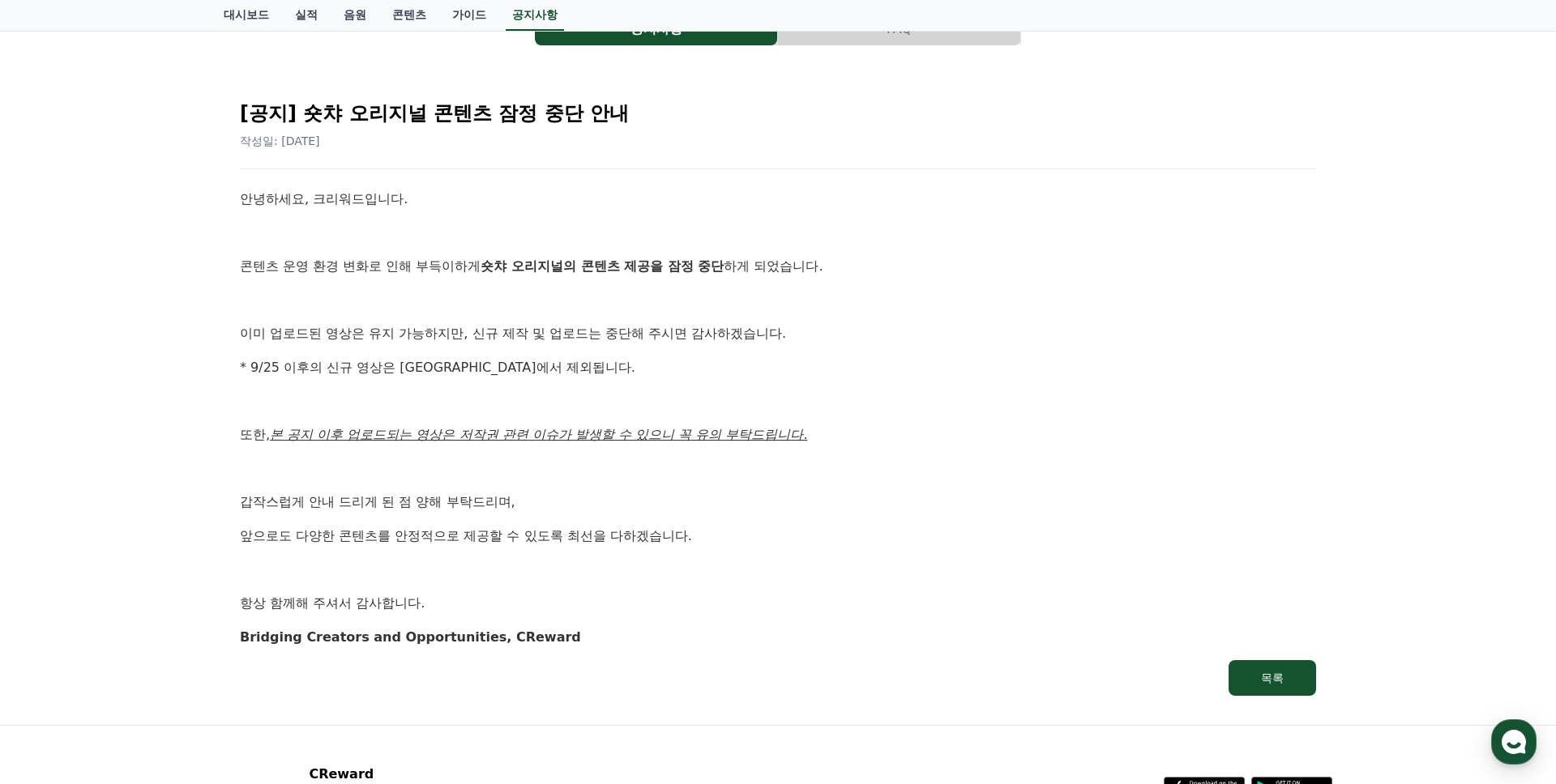
scroll to position [0, 0]
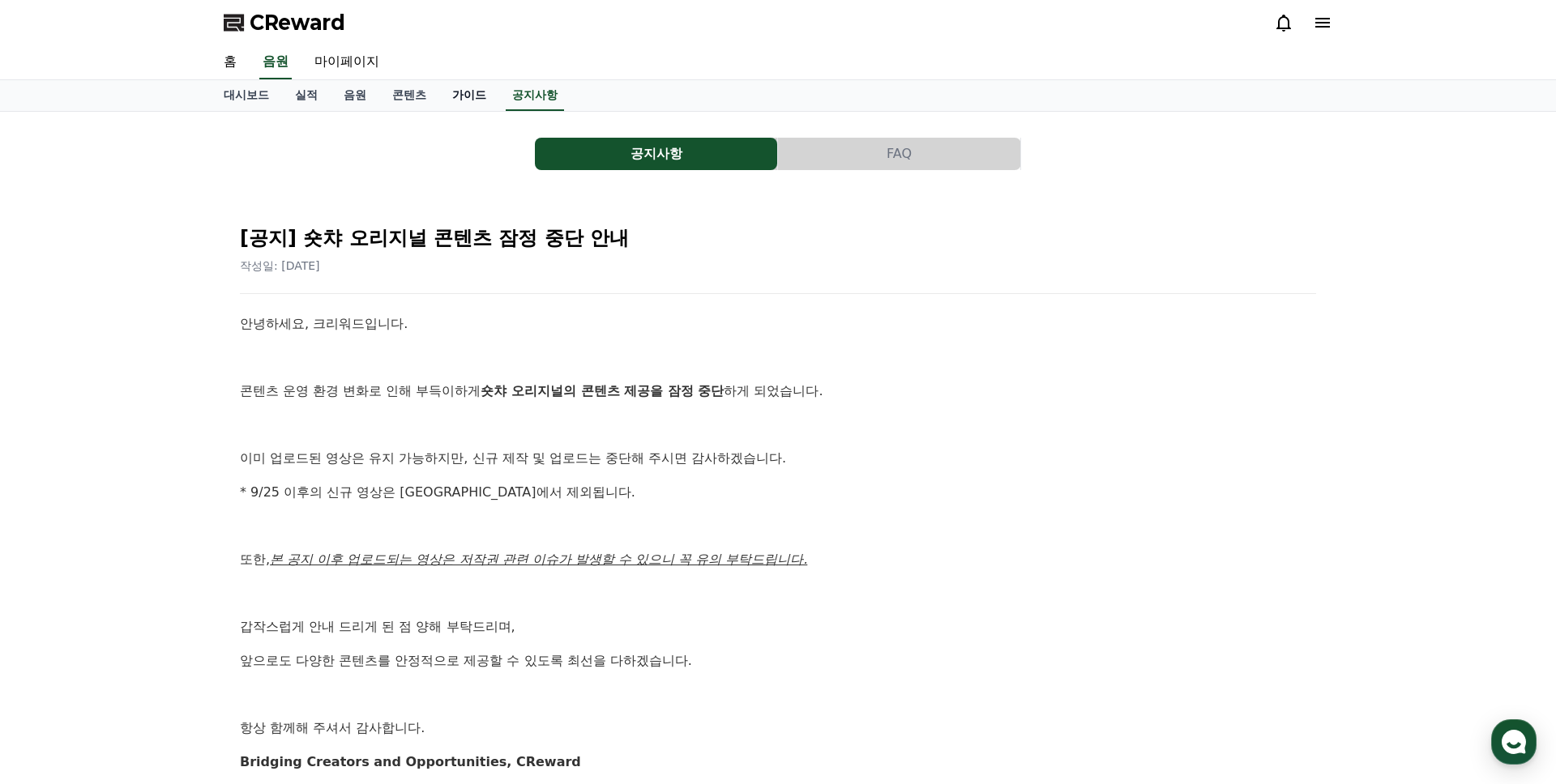
click at [449, 97] on link "가이드" at bounding box center [469, 96] width 60 height 31
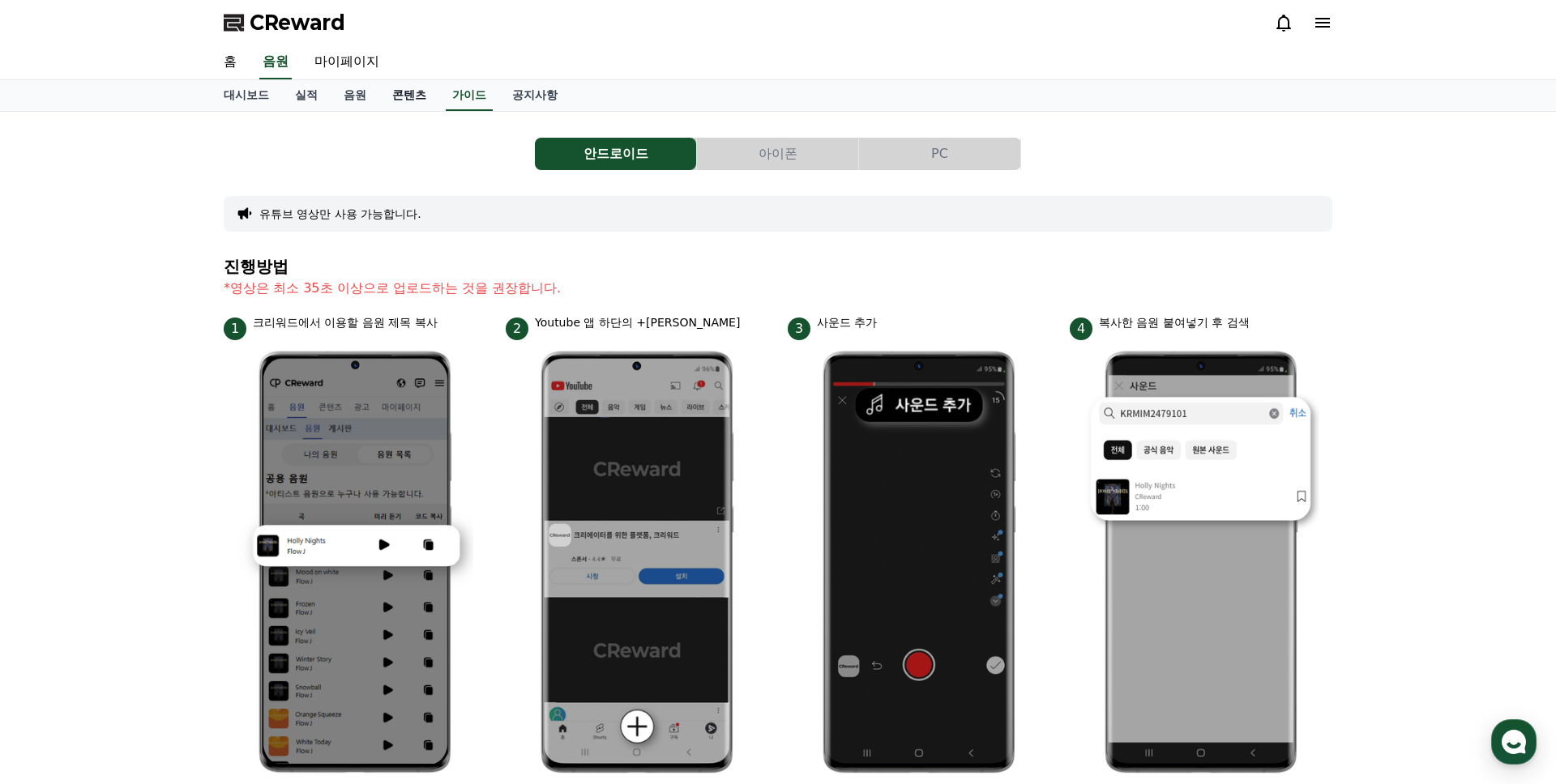
click at [412, 100] on link "콘텐츠" at bounding box center [409, 96] width 60 height 31
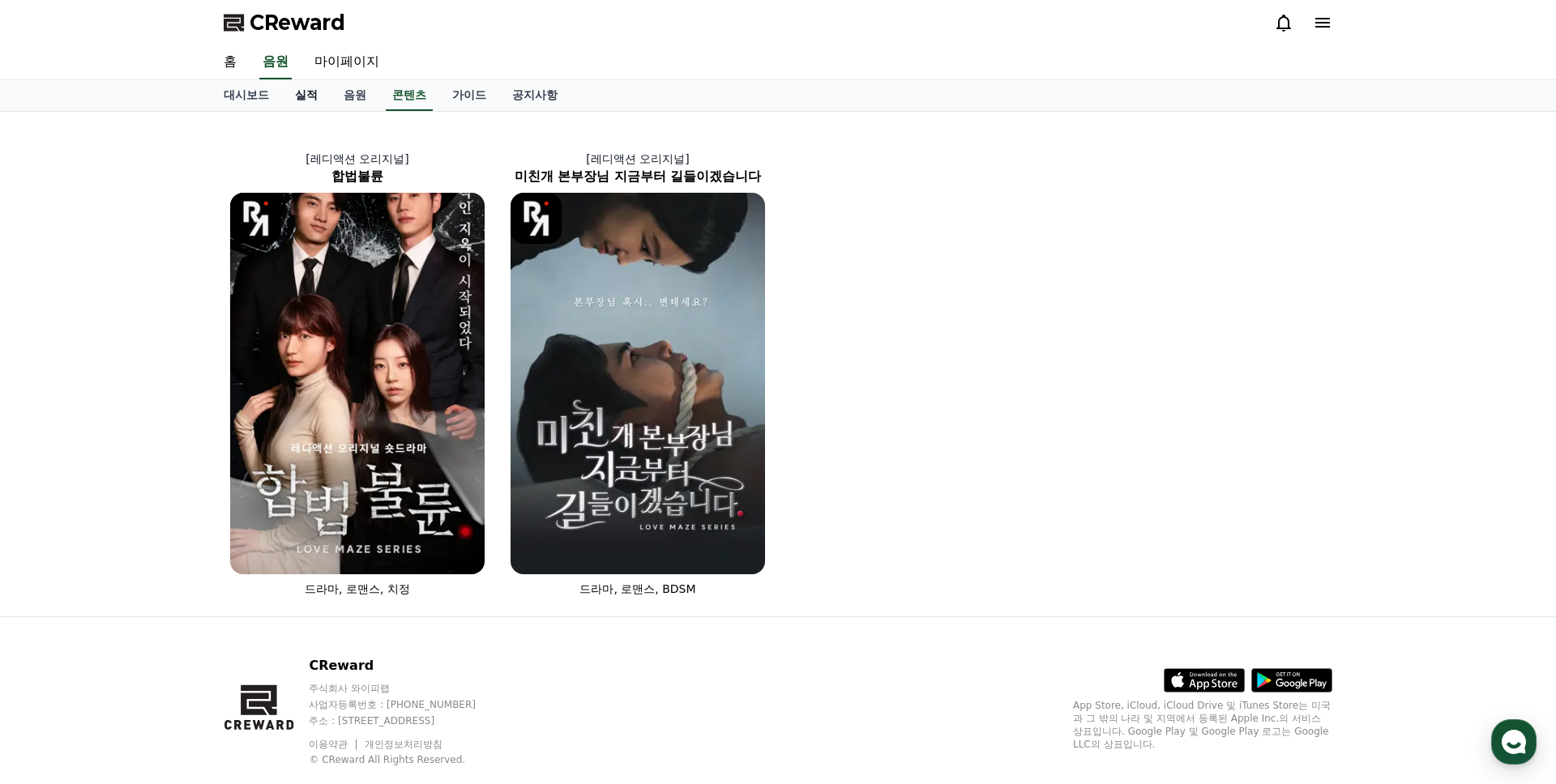
click at [303, 100] on link "실적" at bounding box center [306, 96] width 49 height 31
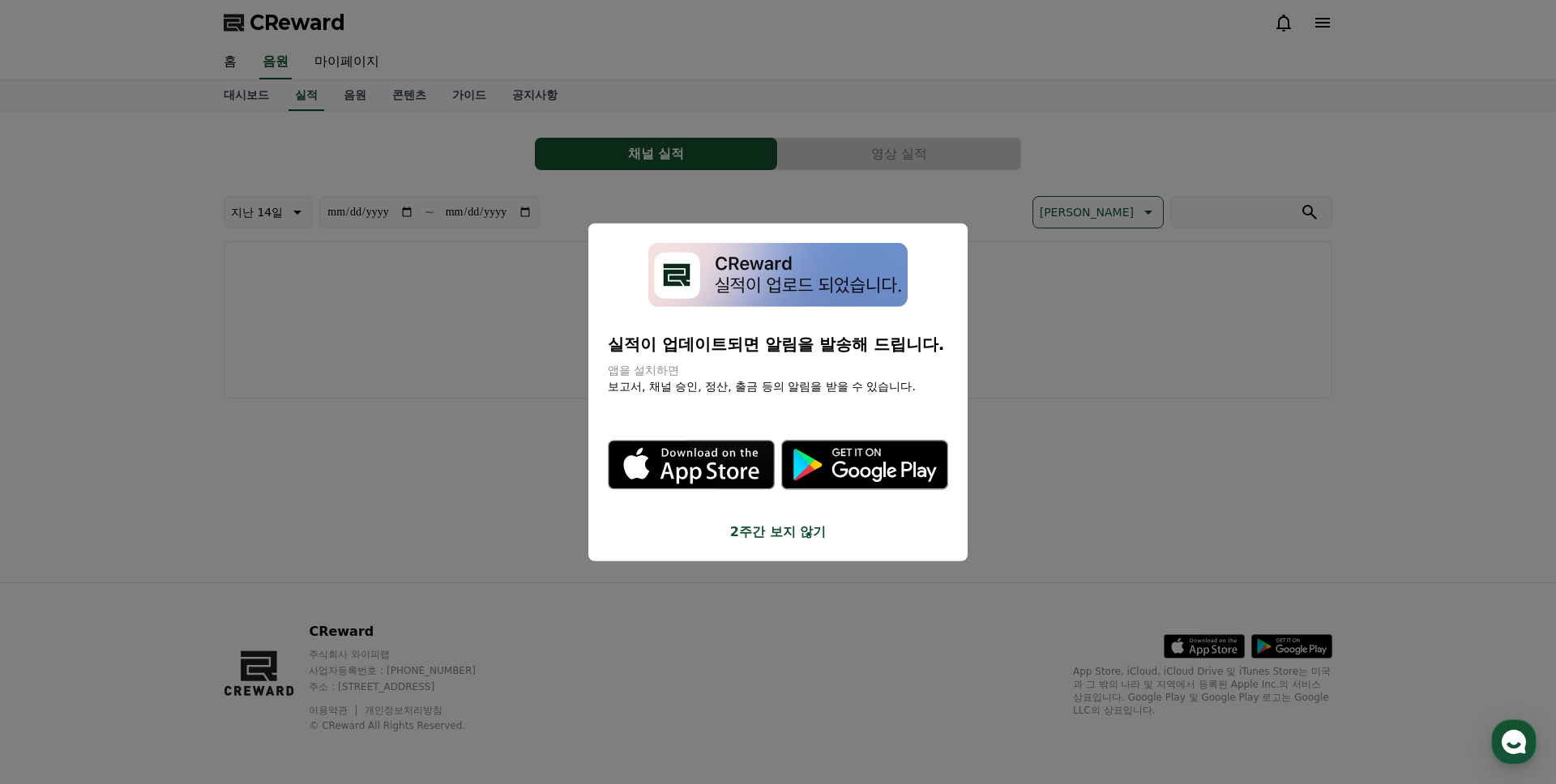
click at [332, 95] on button "close modal" at bounding box center [778, 392] width 1556 height 784
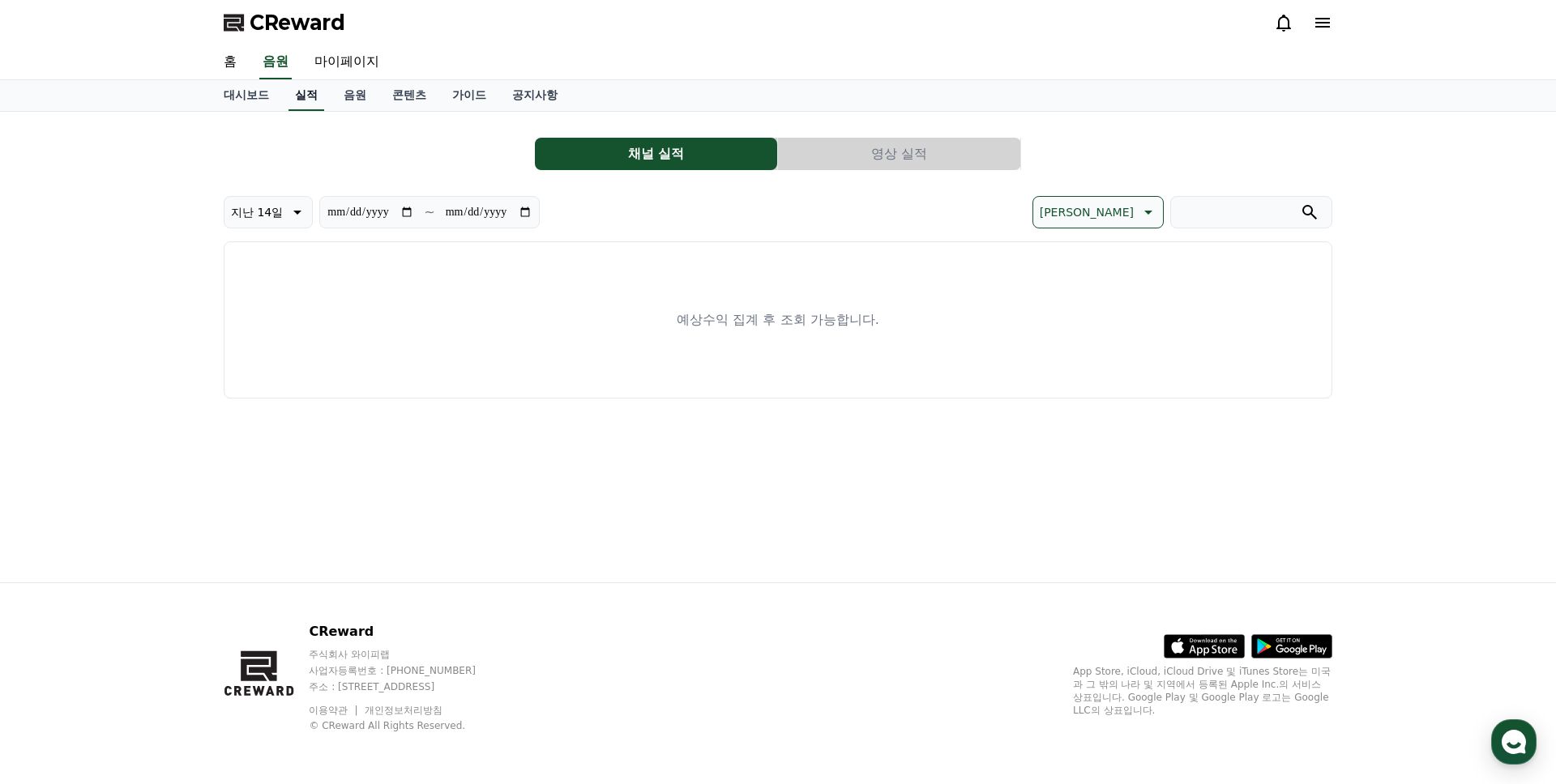
click at [299, 95] on link "실적" at bounding box center [306, 96] width 36 height 31
click at [330, 95] on link "음원" at bounding box center [354, 96] width 49 height 31
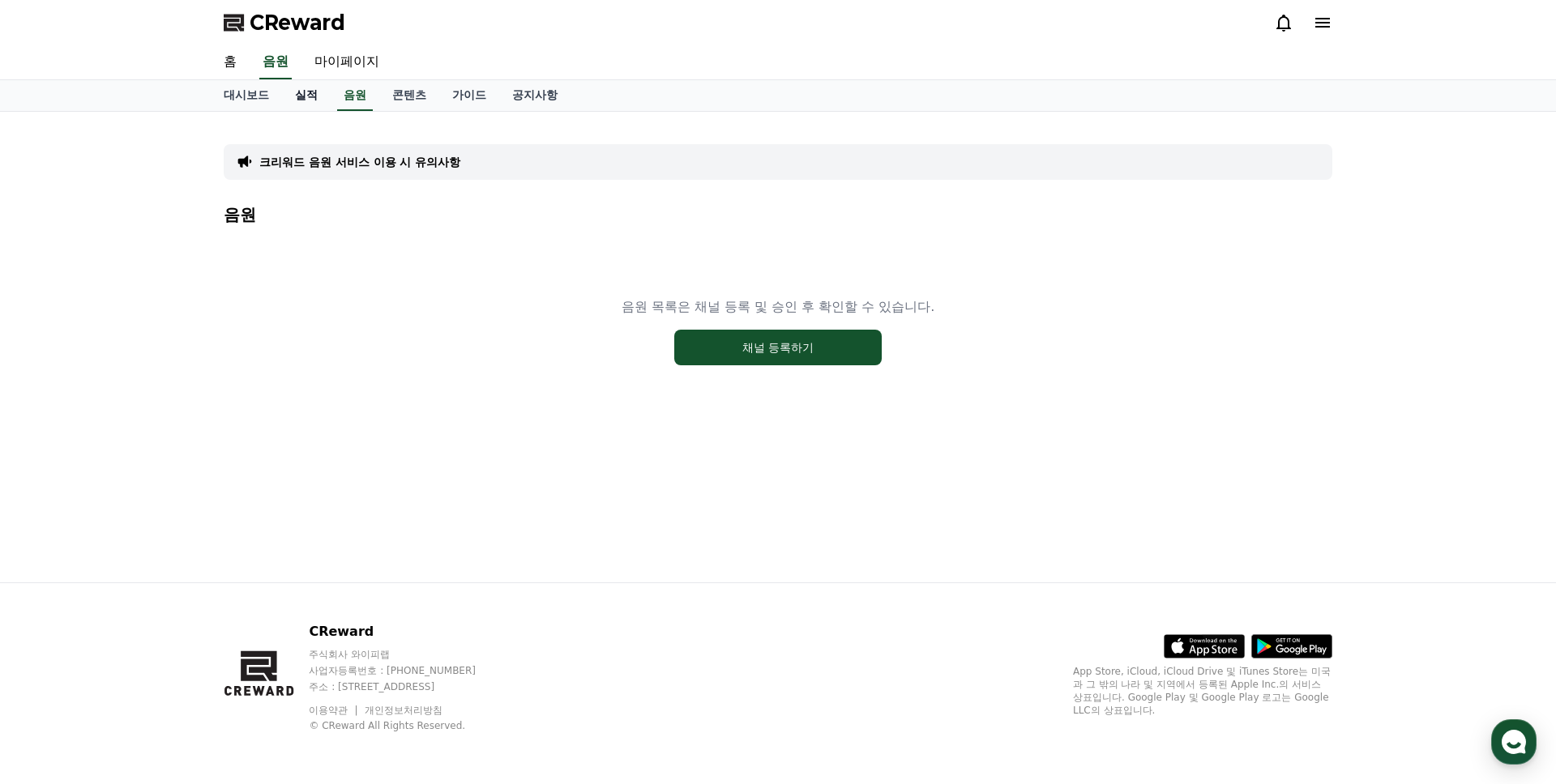
click at [304, 96] on link "실적" at bounding box center [306, 96] width 49 height 31
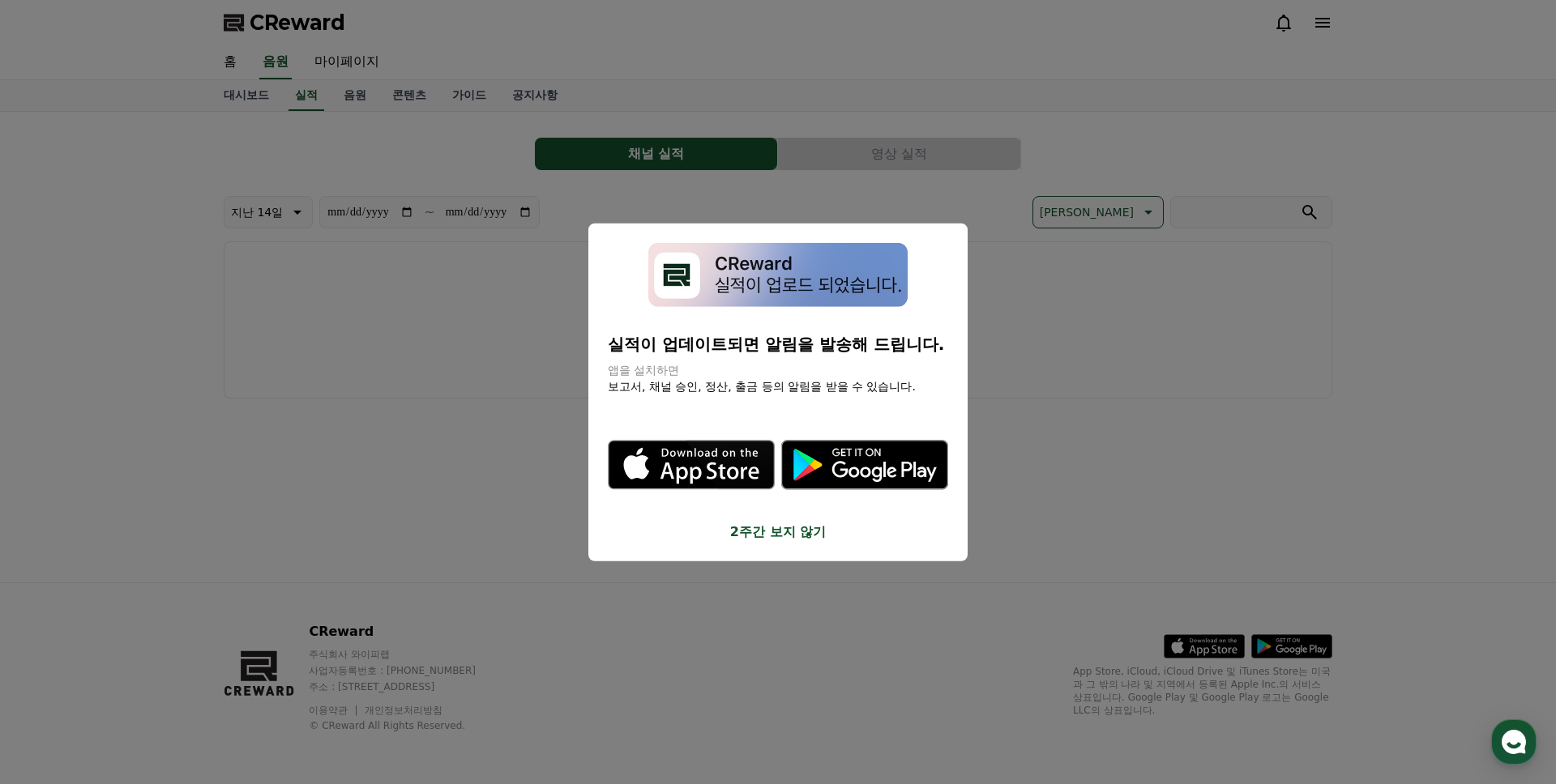
click at [272, 102] on button "close modal" at bounding box center [778, 392] width 1556 height 784
click at [234, 95] on link "대시보드" at bounding box center [246, 96] width 71 height 31
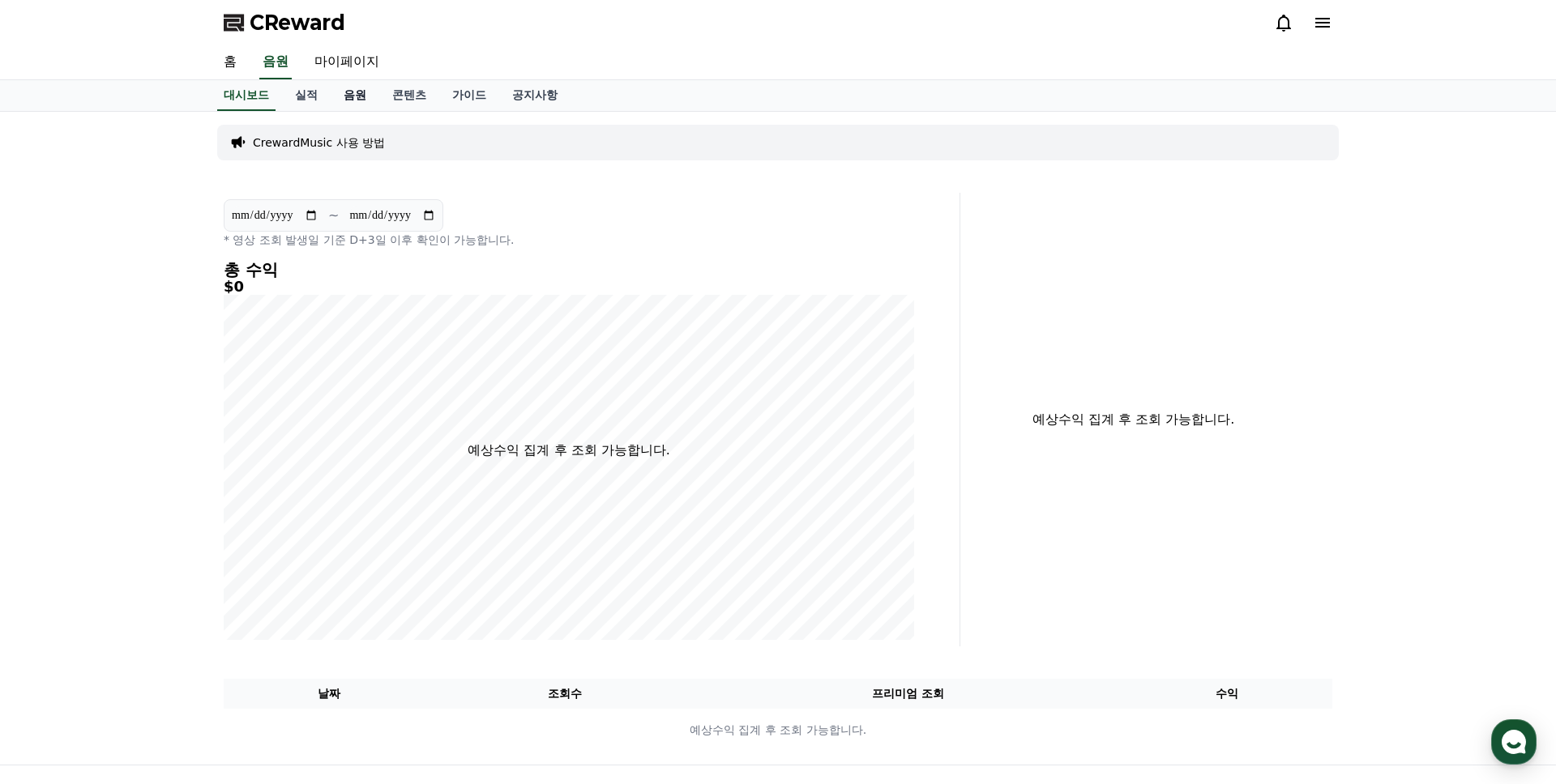
click at [347, 91] on link "음원" at bounding box center [354, 96] width 49 height 31
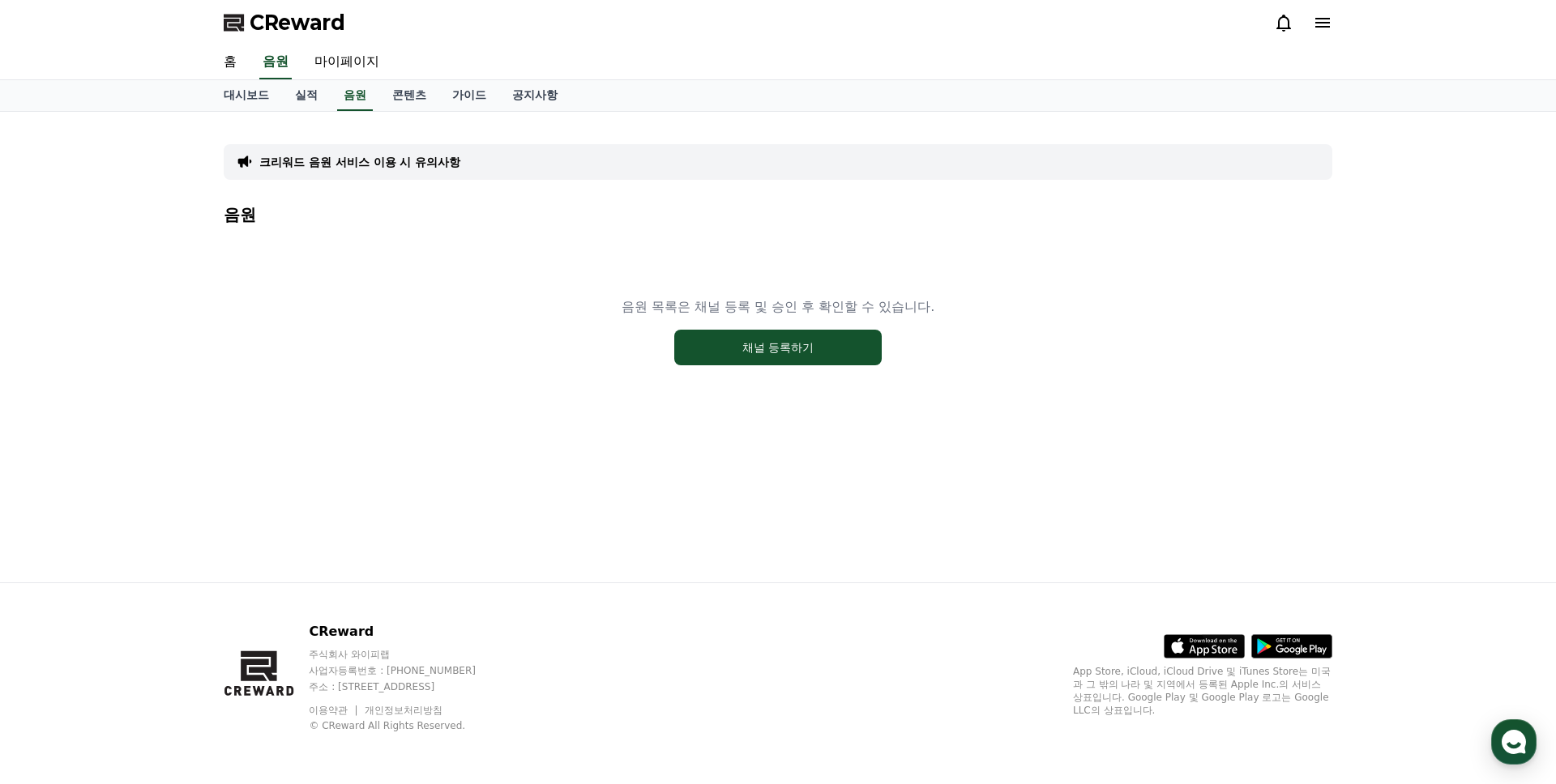
click at [358, 164] on p "크리워드 음원 서비스 이용 시 유의사항" at bounding box center [359, 161] width 201 height 16
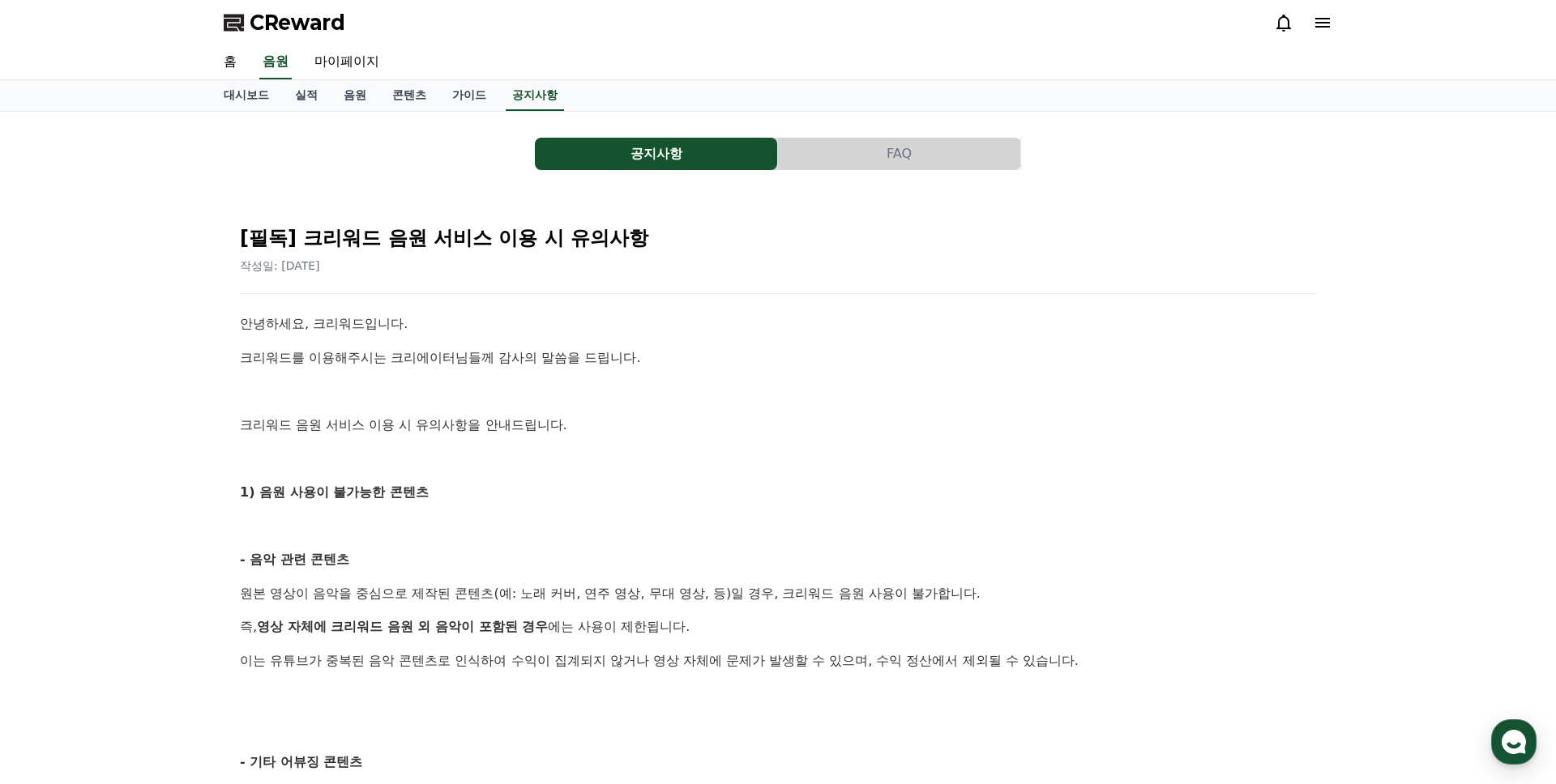
click at [723, 156] on button "공지사항" at bounding box center [655, 154] width 242 height 33
